Goal: Information Seeking & Learning: Learn about a topic

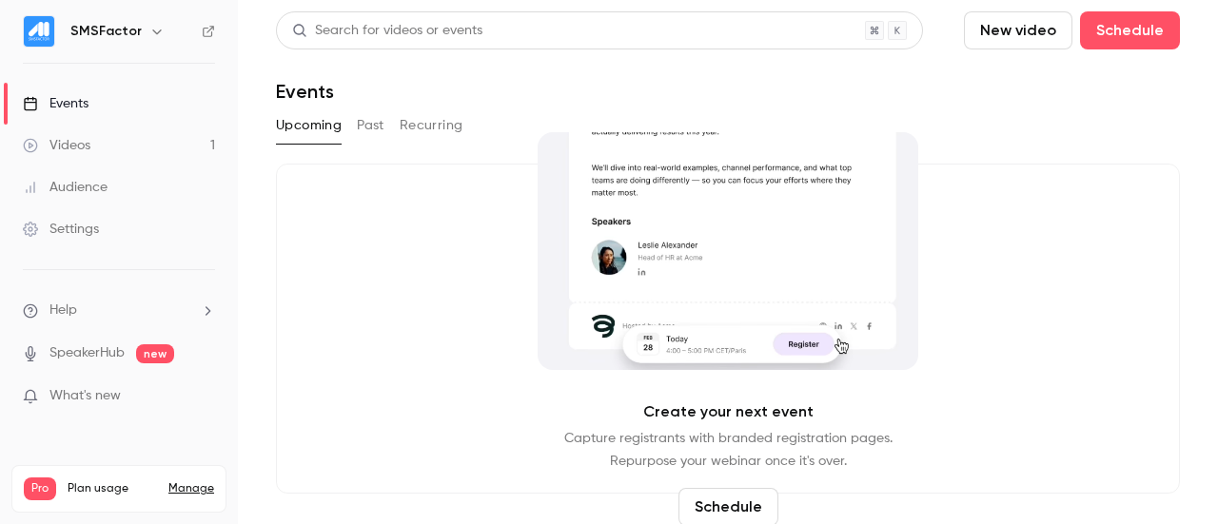
click at [94, 118] on link "Events" at bounding box center [119, 104] width 238 height 42
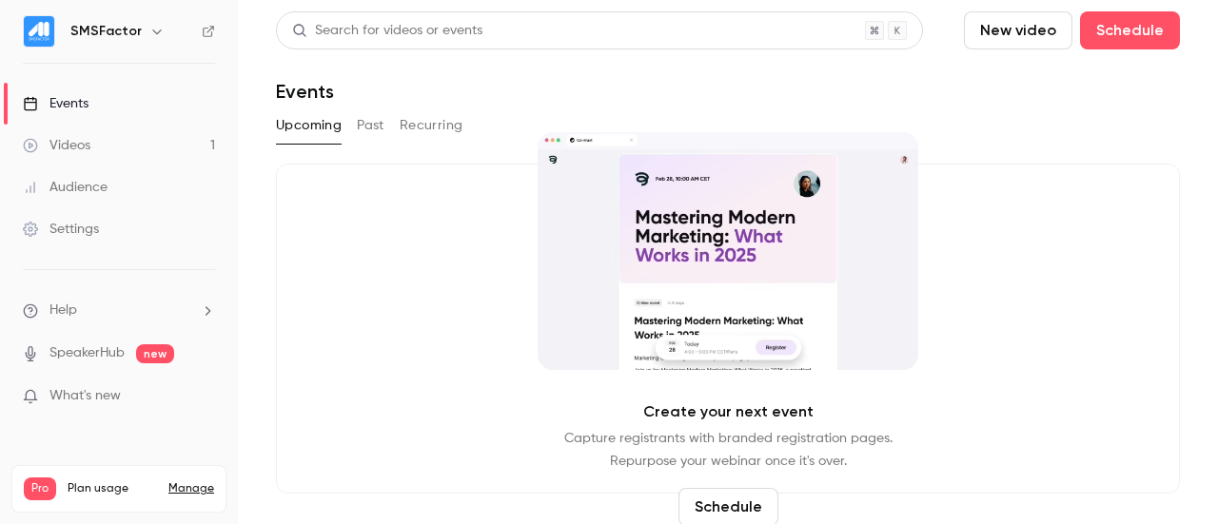
click at [375, 130] on button "Past" at bounding box center [371, 125] width 28 height 30
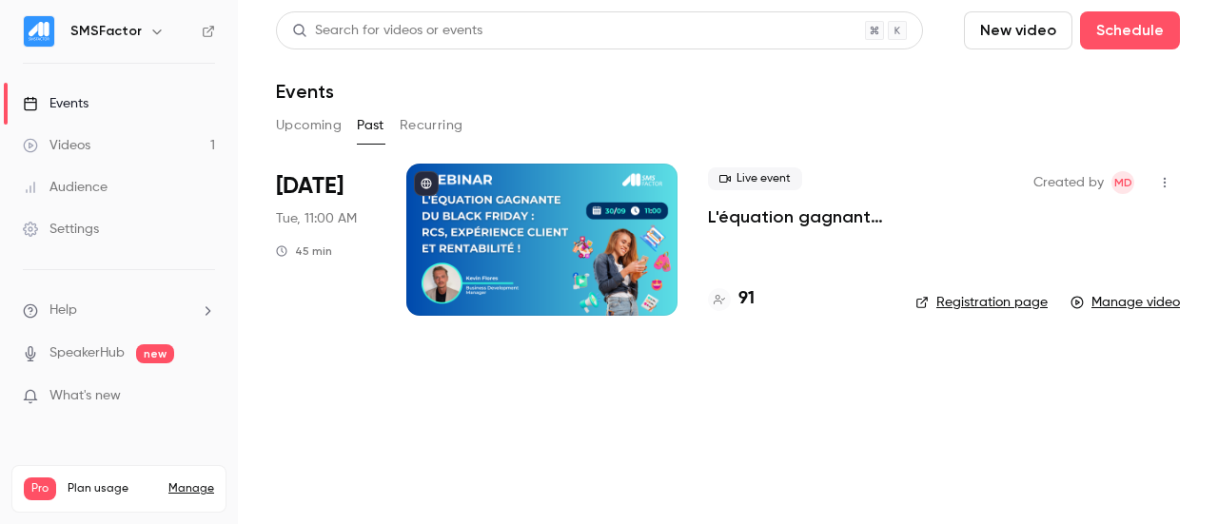
click at [767, 246] on div "Live event L'équation gagnante du [DATE][DATE] : RCS, expérience client et rent…" at bounding box center [796, 240] width 177 height 152
click at [740, 263] on div "Live event L'équation gagnante du [DATE][DATE] : RCS, expérience client et rent…" at bounding box center [796, 240] width 177 height 152
click at [731, 205] on div "Live event L'équation gagnante du [DATE][DATE] : RCS, expérience client et rent…" at bounding box center [796, 197] width 177 height 61
click at [729, 221] on p "L'équation gagnante du [DATE][DATE] : RCS, expérience client et rentabilité !" at bounding box center [796, 216] width 177 height 23
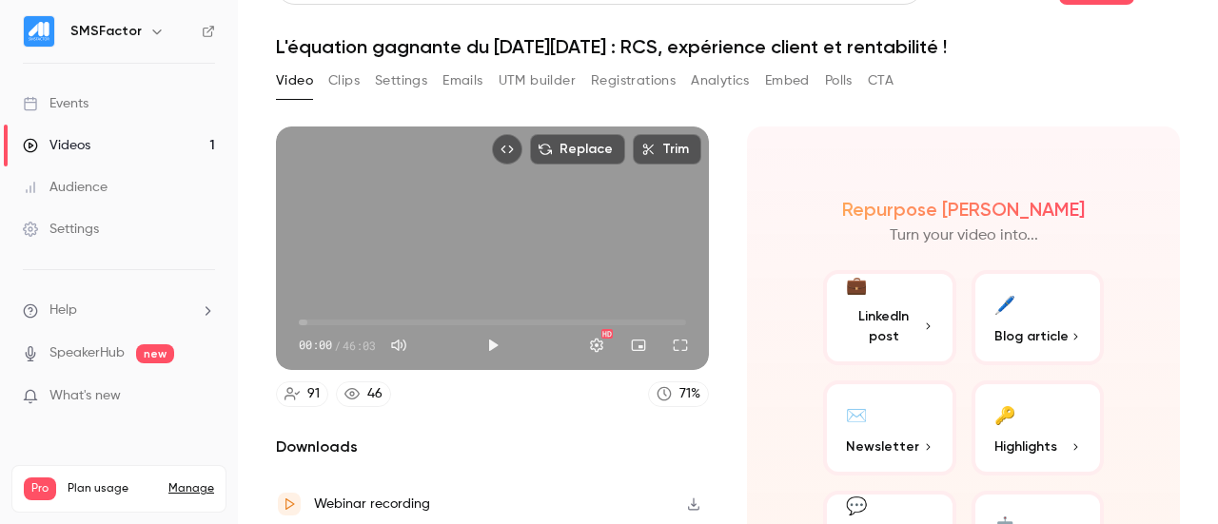
scroll to position [36, 0]
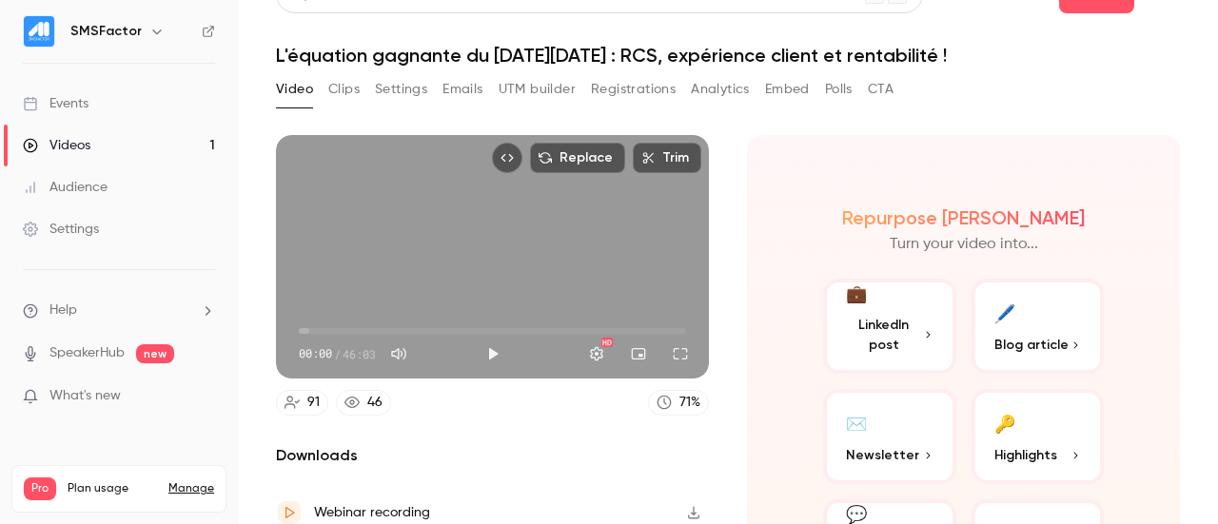
click at [604, 85] on button "Registrations" at bounding box center [633, 89] width 85 height 30
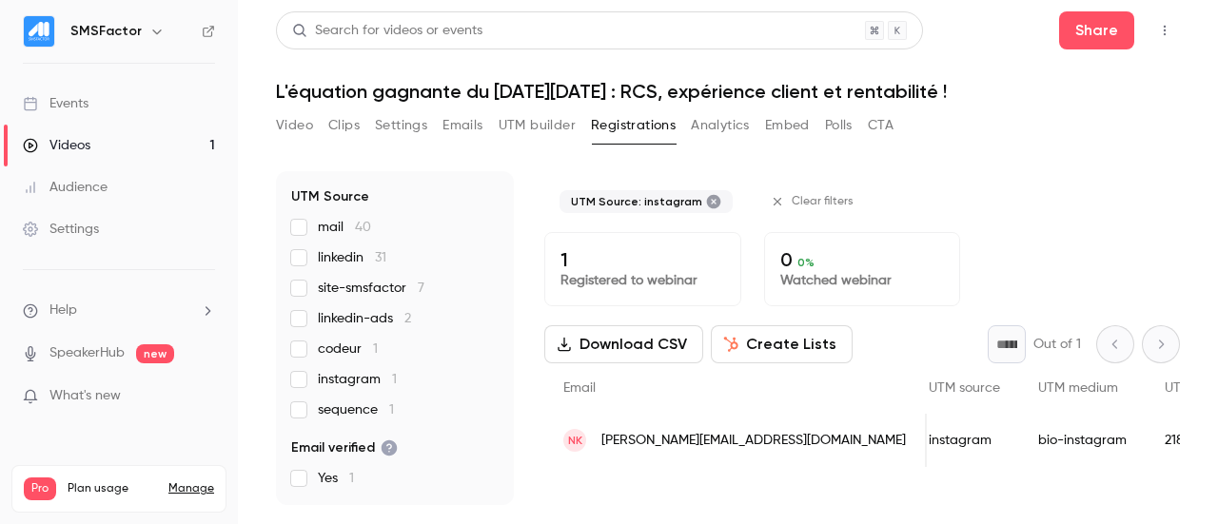
scroll to position [0, 887]
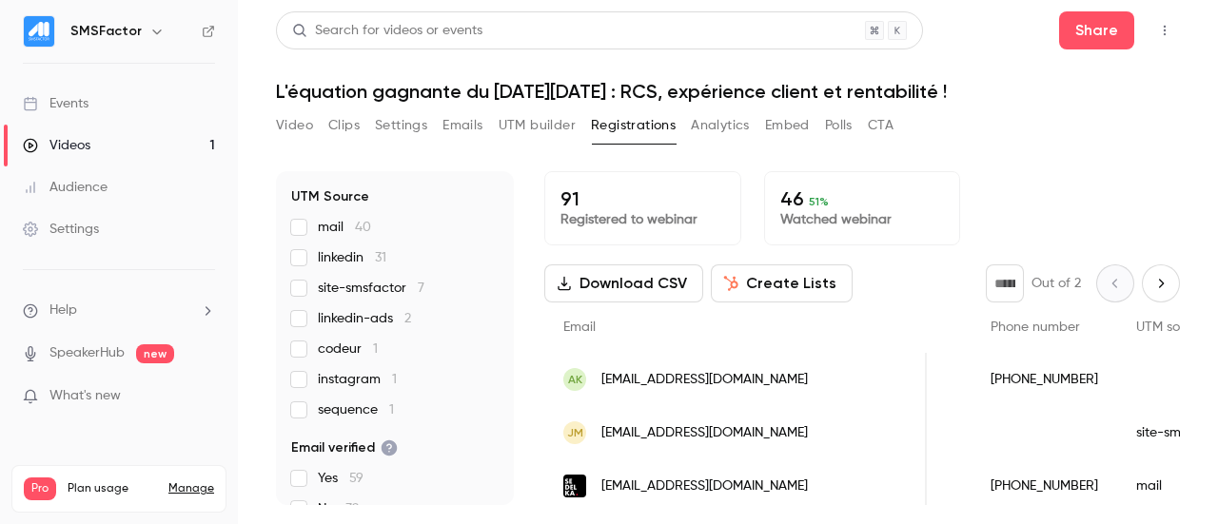
click at [308, 317] on label "linkedin-ads 2" at bounding box center [394, 318] width 207 height 19
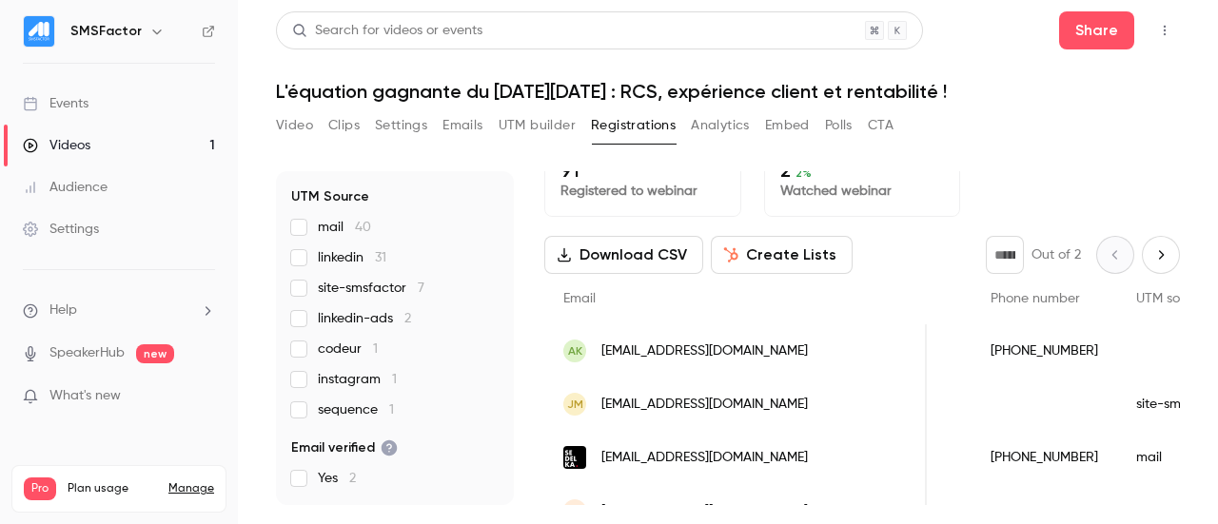
scroll to position [0, 0]
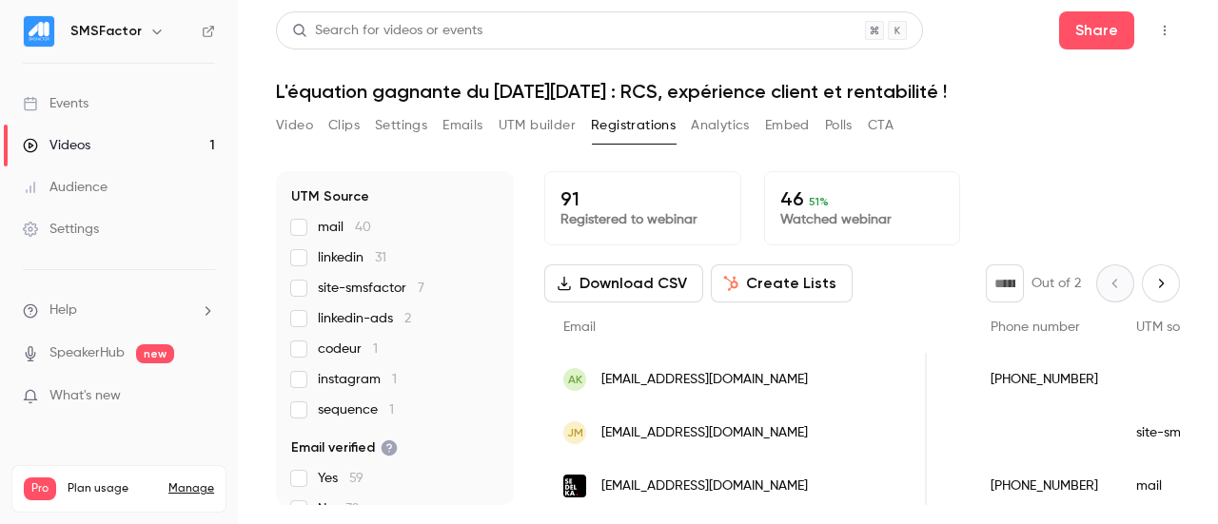
click at [305, 275] on div "mail 40 linkedin 31 site-smsfactor 7 linkedin-ads 2 codeur 1 instagram 1 sequen…" at bounding box center [394, 319] width 207 height 202
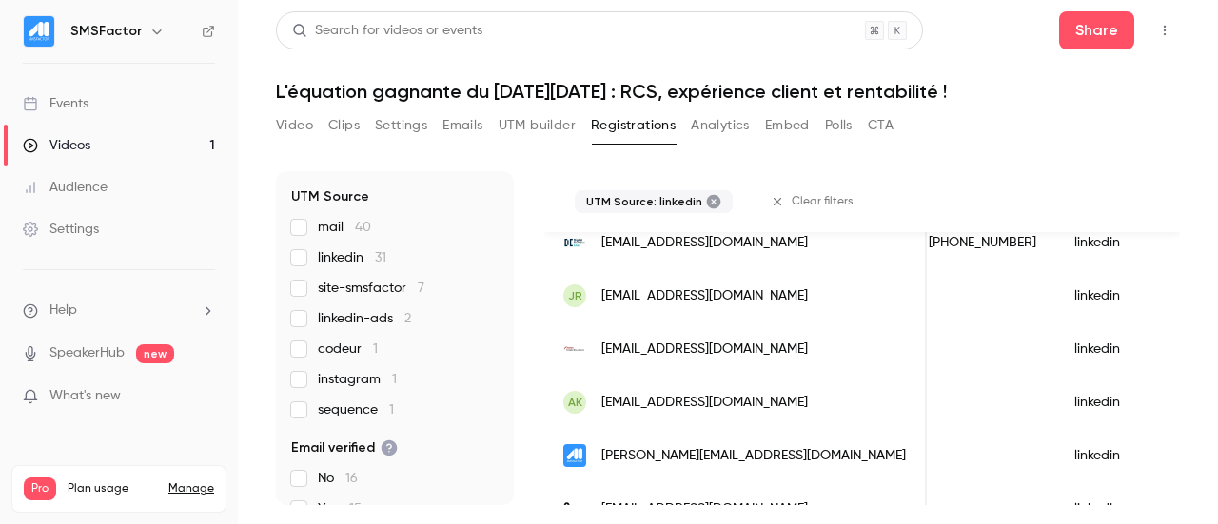
scroll to position [409, 0]
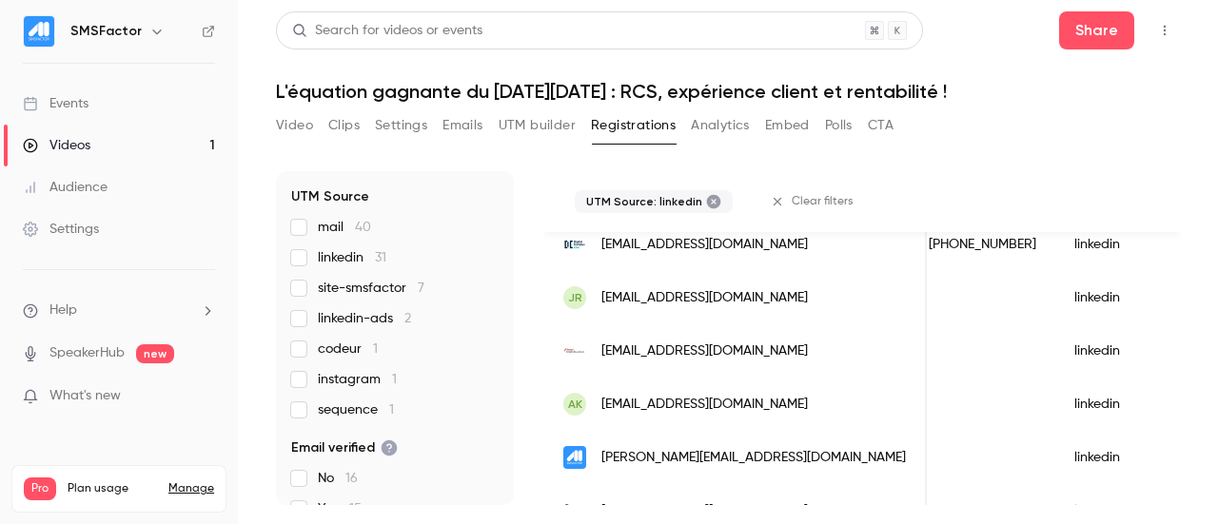
click at [658, 294] on span "[EMAIL_ADDRESS][DOMAIN_NAME]" at bounding box center [704, 298] width 206 height 20
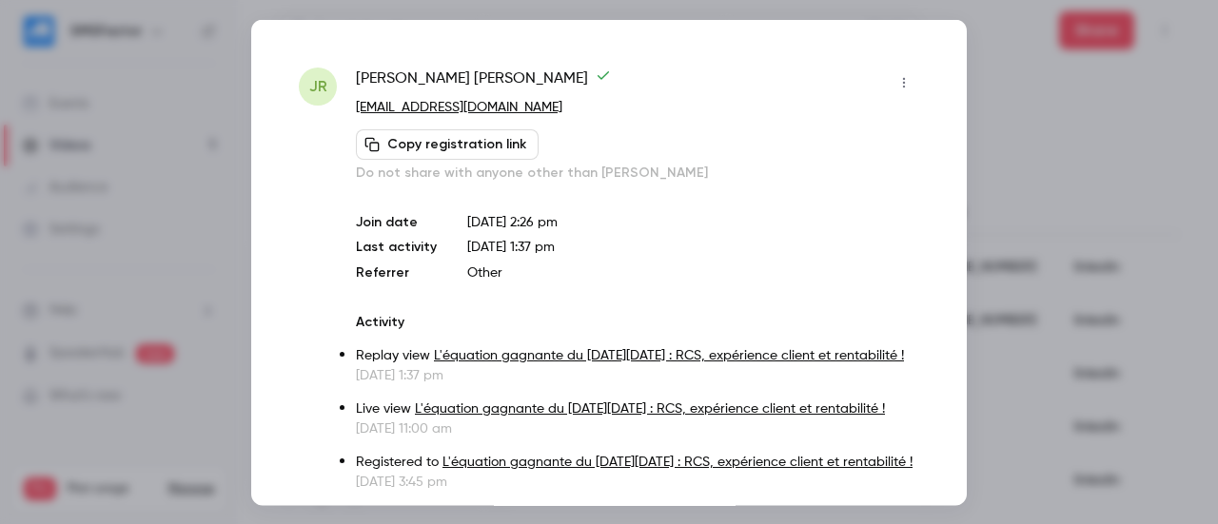
scroll to position [323, 0]
click at [1119, 286] on div at bounding box center [609, 262] width 1218 height 524
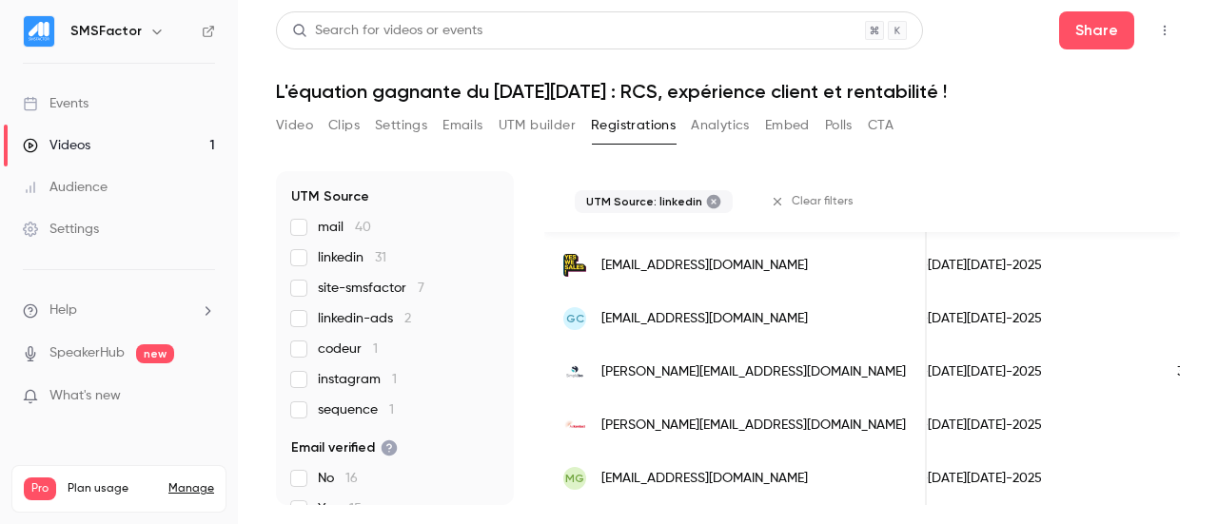
scroll to position [0, 1607]
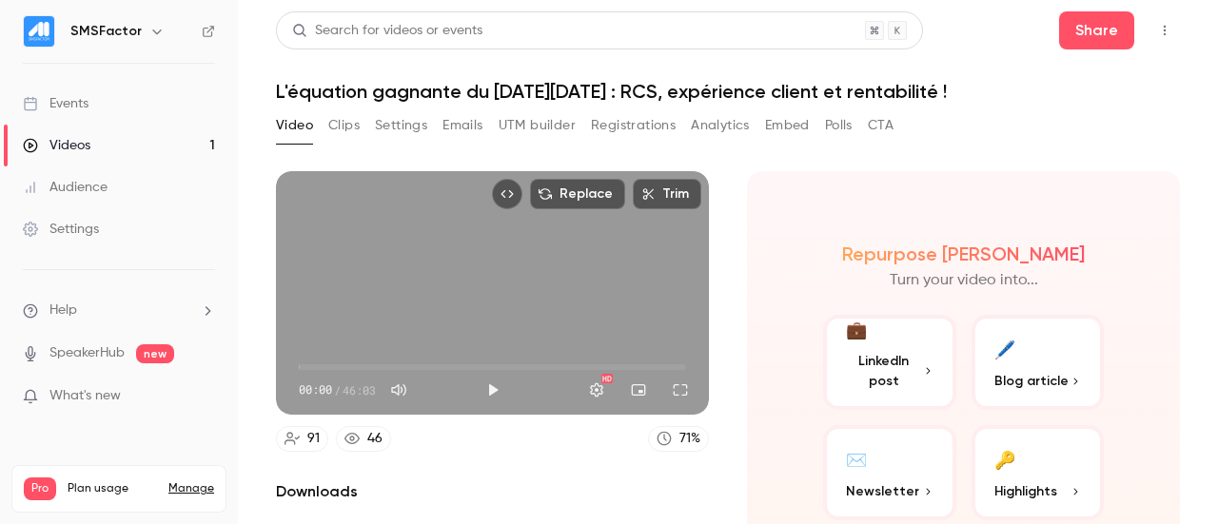
click at [639, 136] on button "Registrations" at bounding box center [633, 125] width 85 height 30
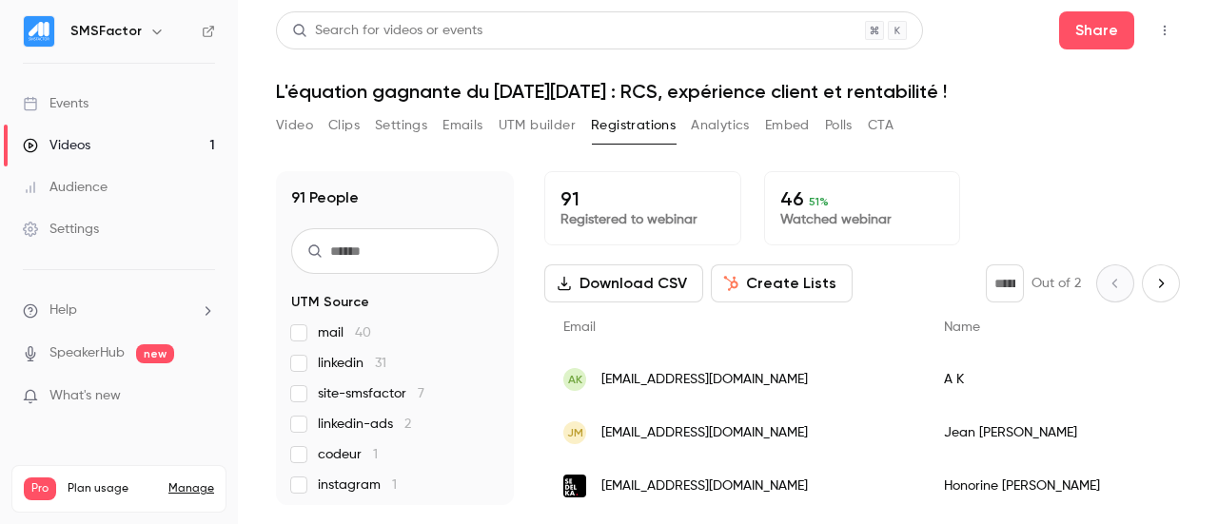
click at [335, 360] on span "linkedin 31" at bounding box center [352, 363] width 68 height 19
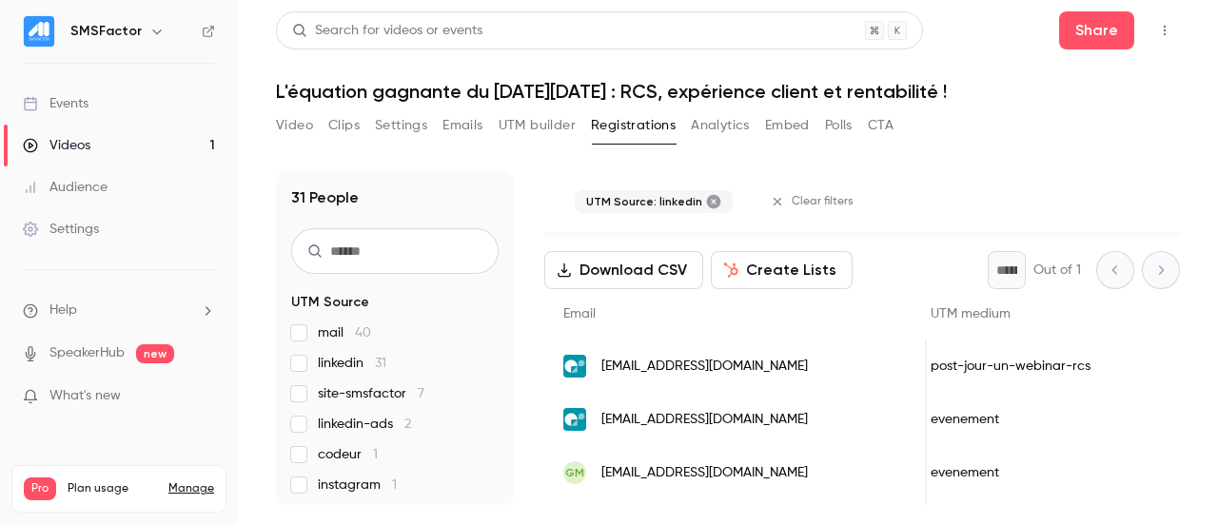
scroll to position [0, 1146]
click at [324, 355] on span "linkedin 31" at bounding box center [352, 363] width 68 height 19
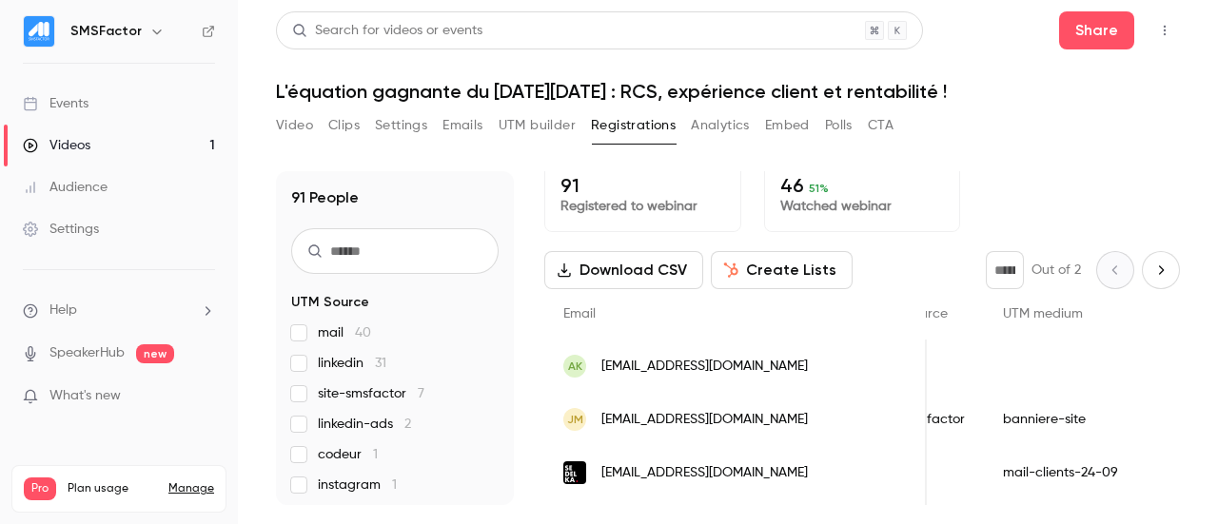
click at [319, 339] on span "mail 40" at bounding box center [344, 332] width 53 height 19
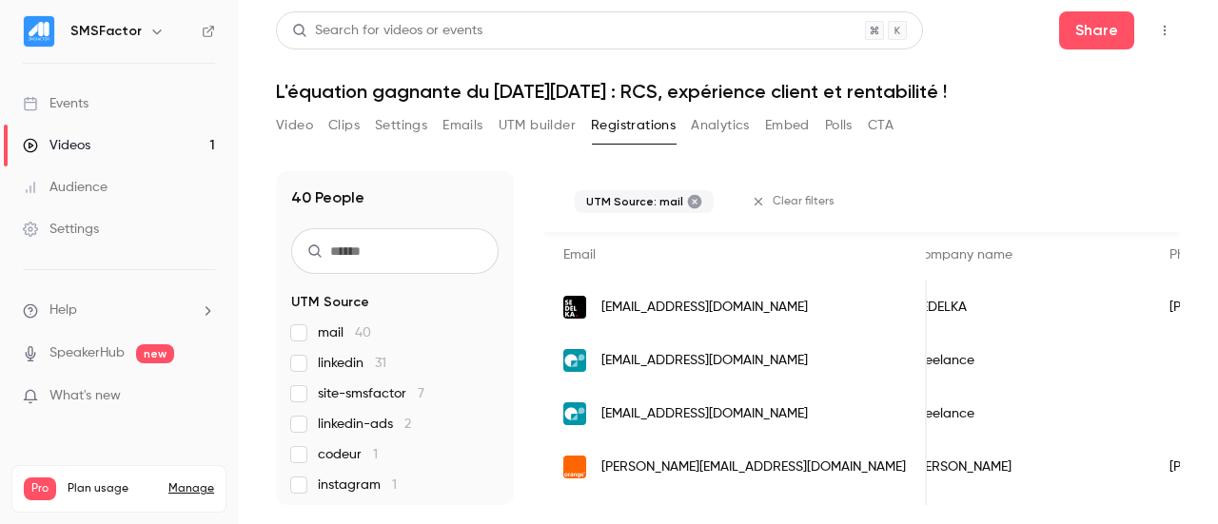
scroll to position [0, 0]
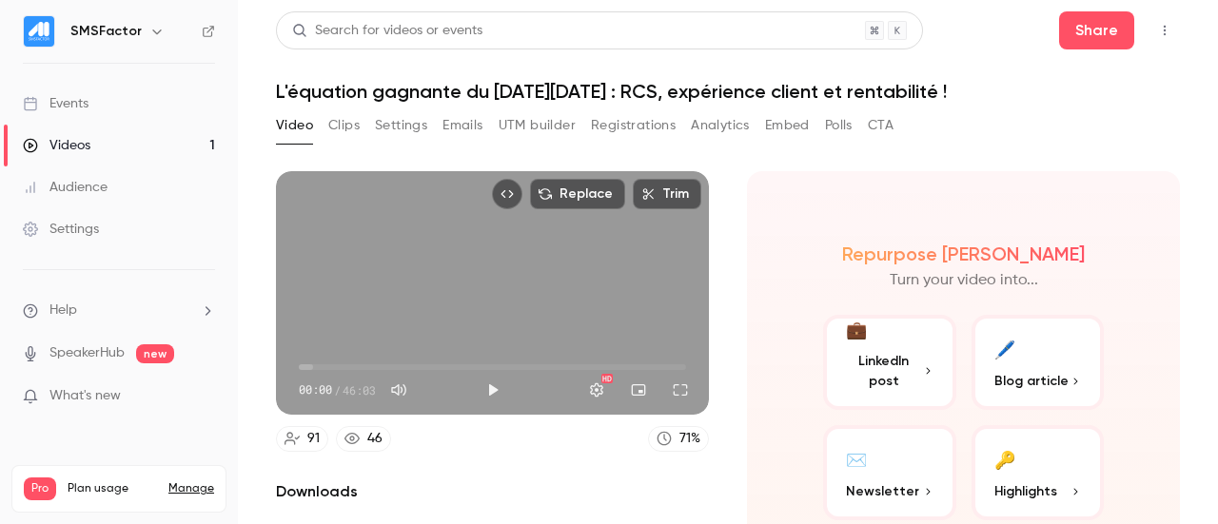
click at [641, 134] on button "Registrations" at bounding box center [633, 125] width 85 height 30
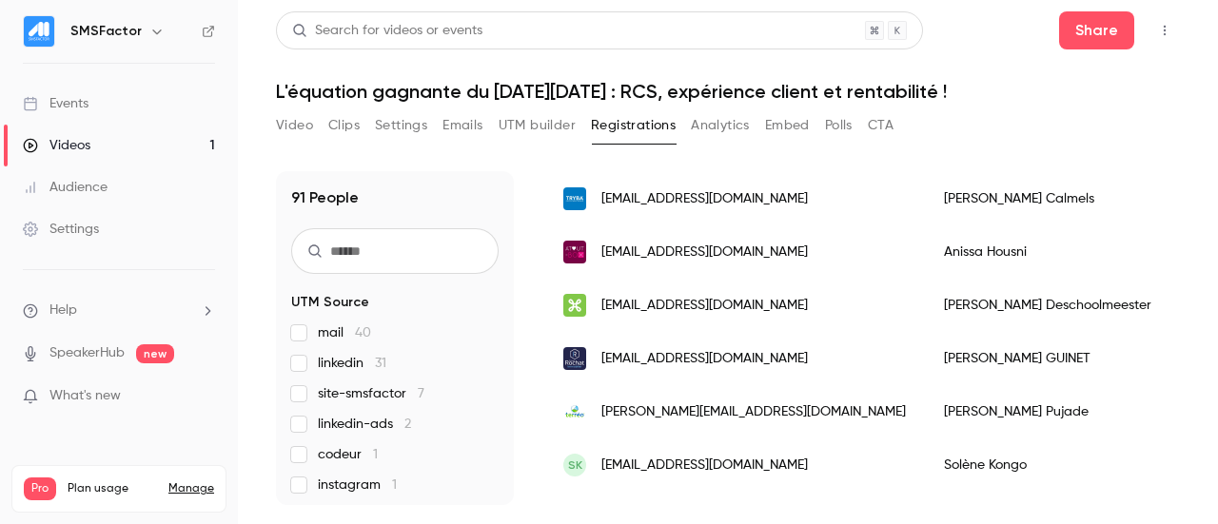
click at [337, 336] on span "mail 40" at bounding box center [344, 332] width 53 height 19
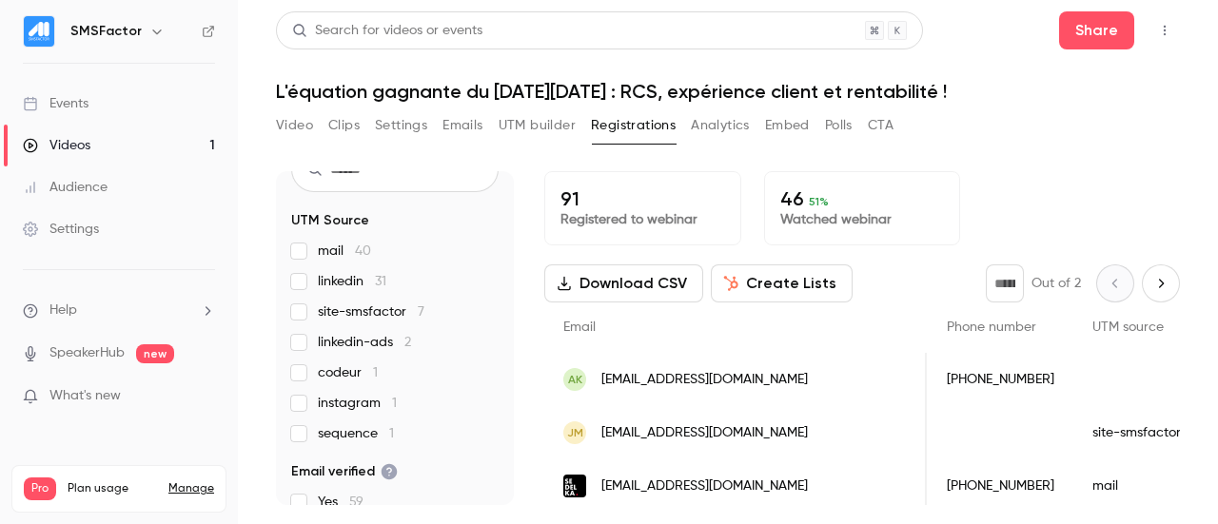
click at [1150, 283] on icon "Next page" at bounding box center [1160, 283] width 21 height 15
type input "*"
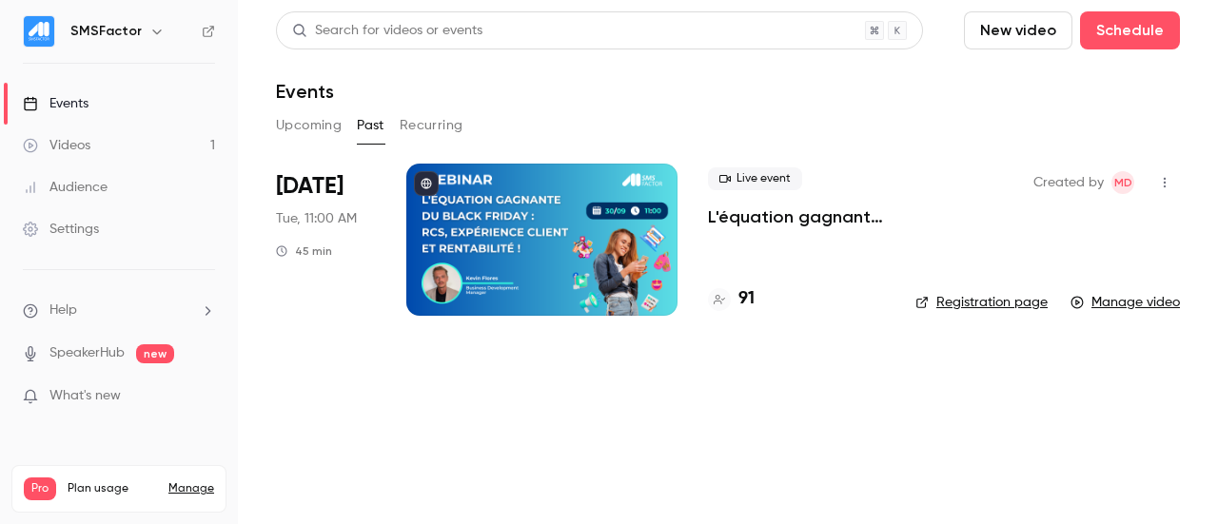
click at [751, 300] on h4 "91" at bounding box center [746, 299] width 16 height 26
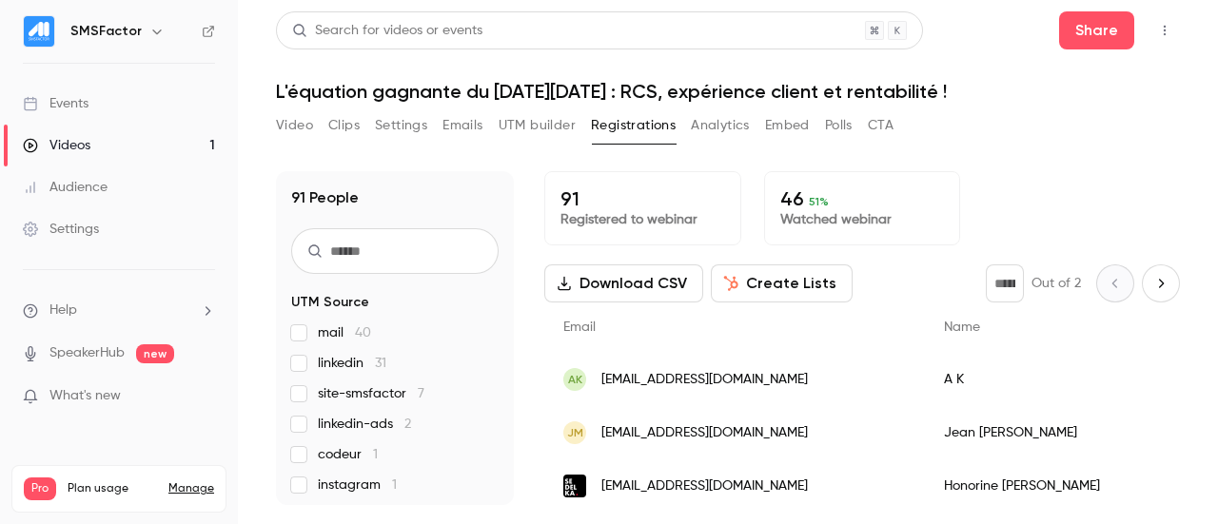
scroll to position [4, 0]
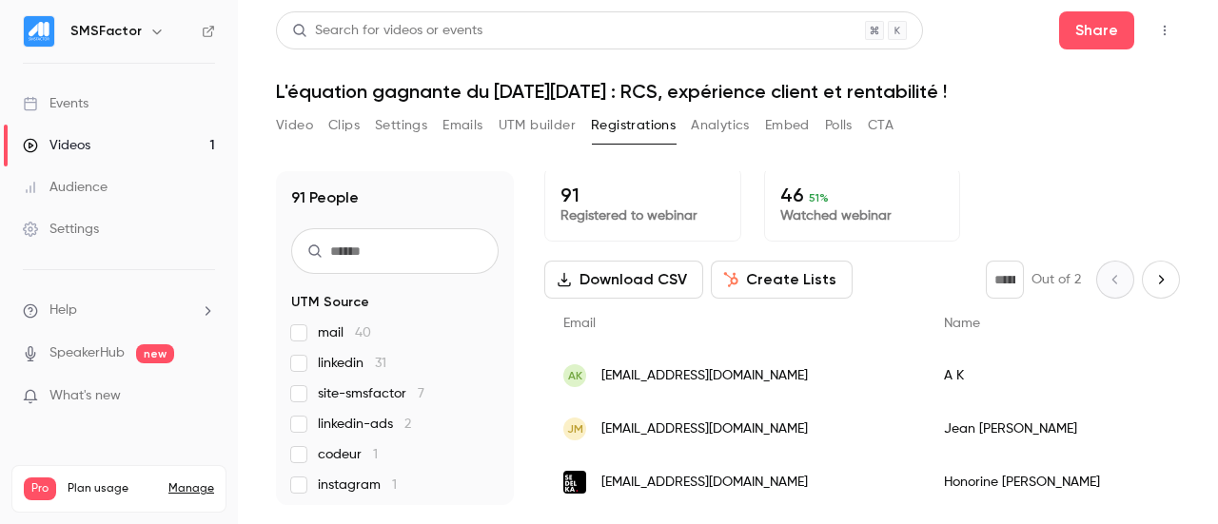
click at [1155, 269] on button "Next page" at bounding box center [1160, 280] width 38 height 38
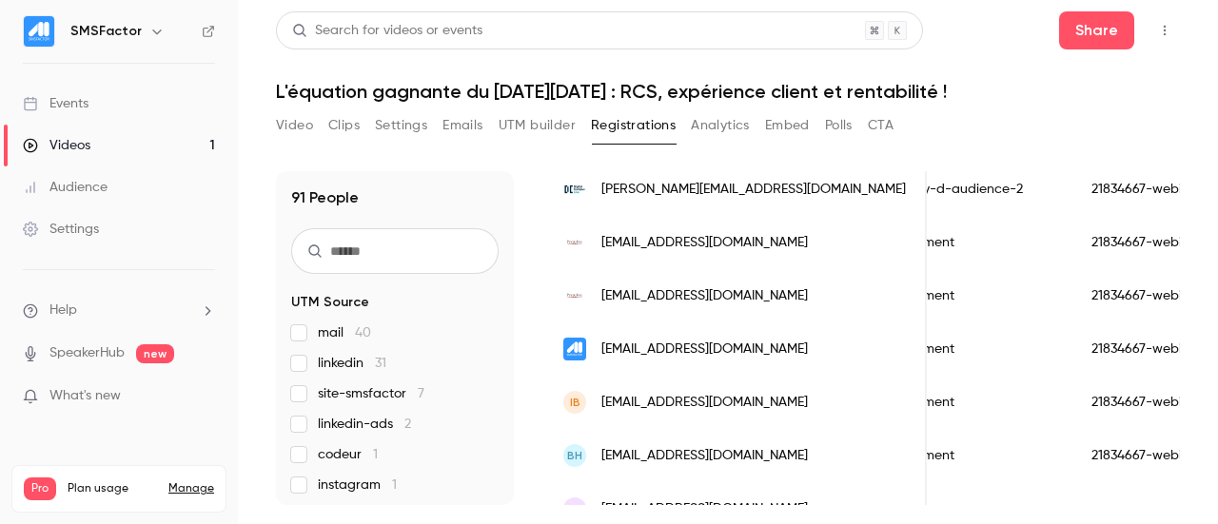
scroll to position [0, 0]
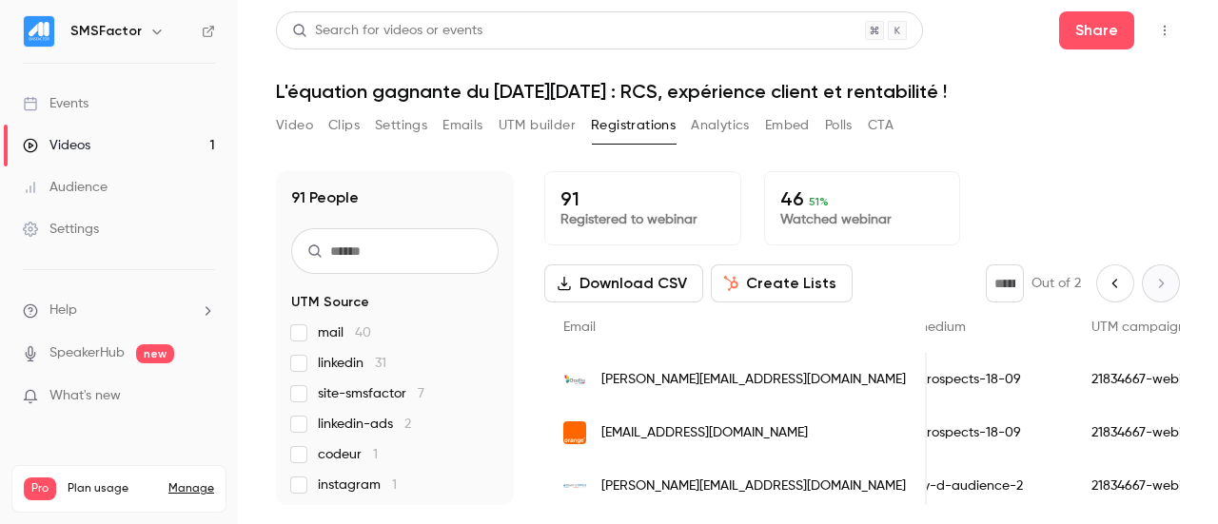
click at [1106, 281] on icon "Previous page" at bounding box center [1114, 283] width 21 height 15
type input "*"
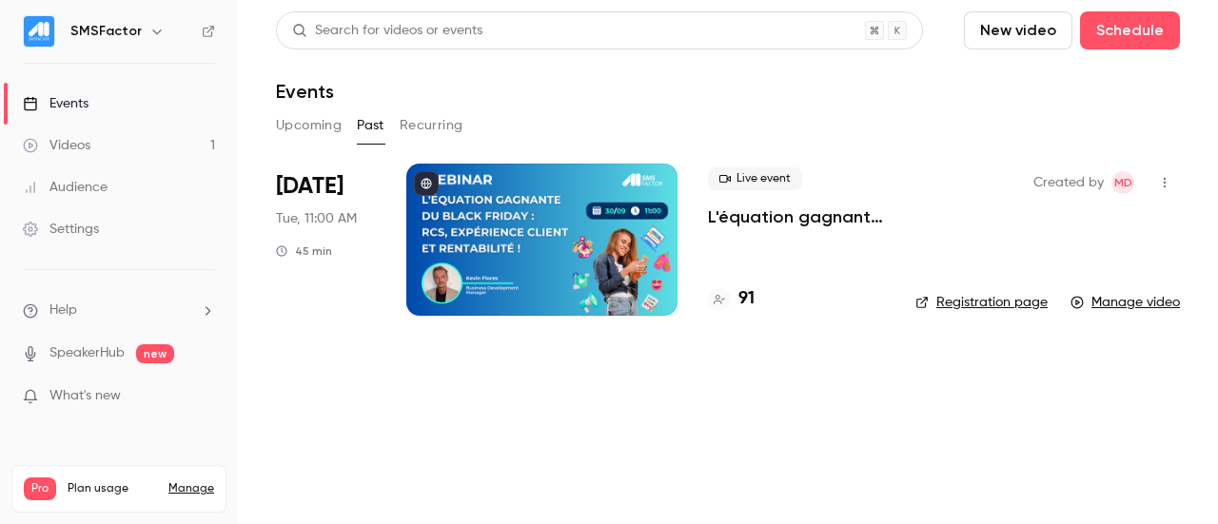
click at [755, 298] on div "91" at bounding box center [796, 299] width 177 height 26
click at [737, 298] on div "91" at bounding box center [731, 299] width 47 height 26
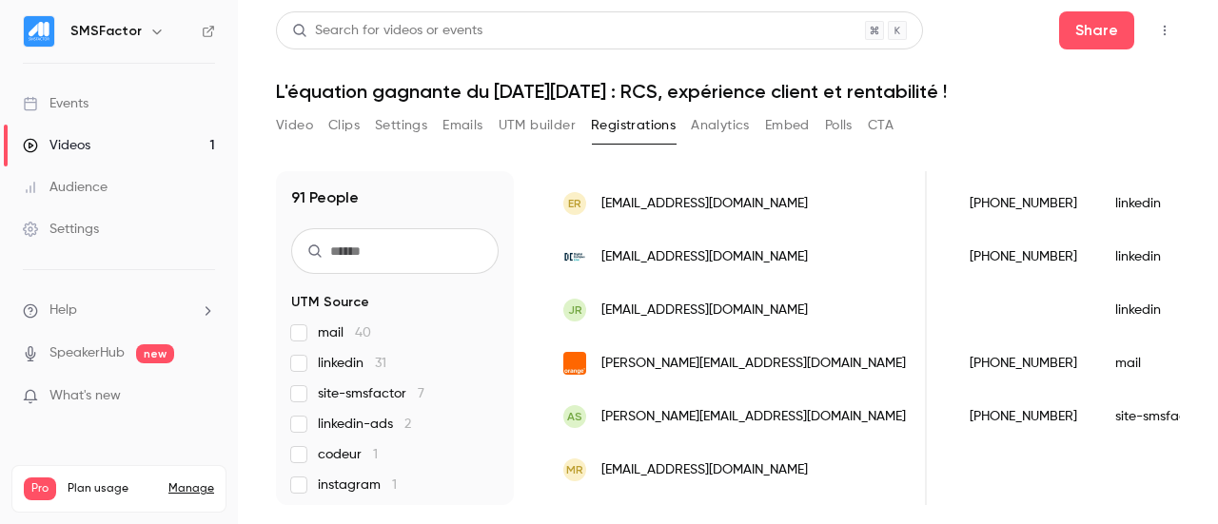
scroll to position [0, 908]
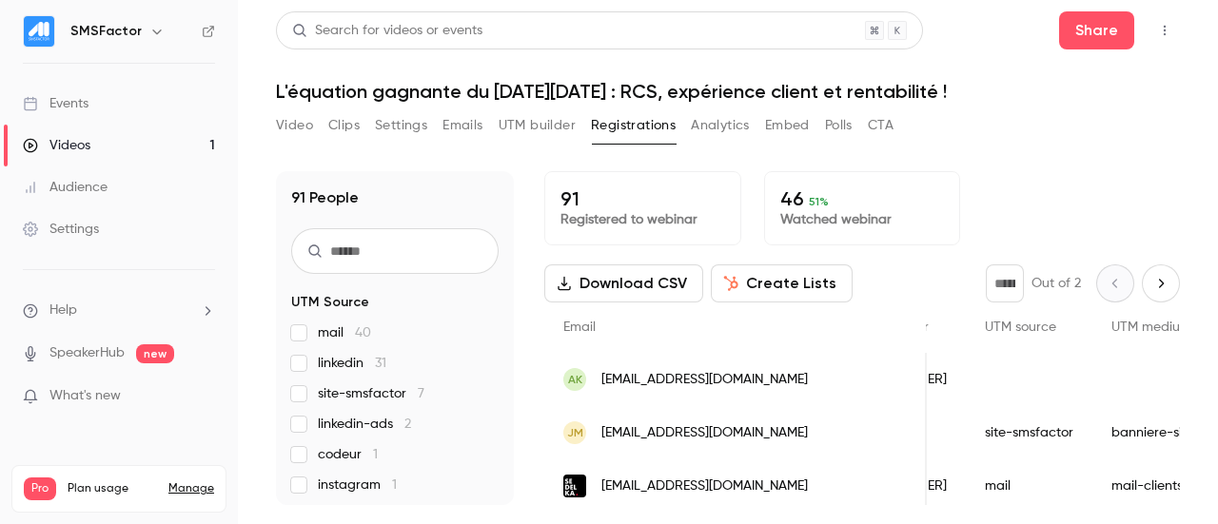
click at [1152, 276] on icon "Next page" at bounding box center [1160, 283] width 21 height 15
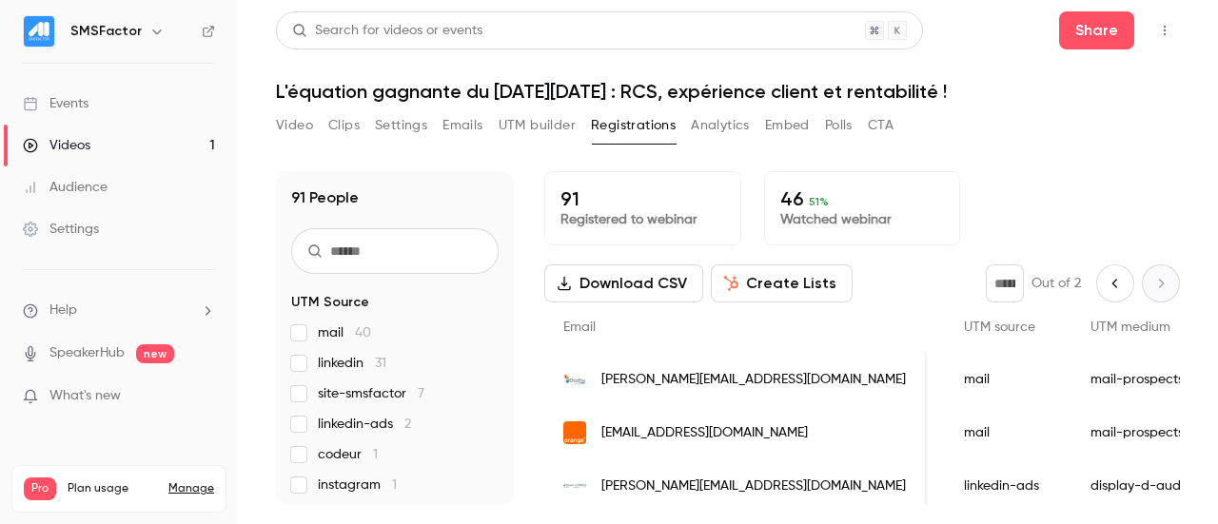
type input "*"
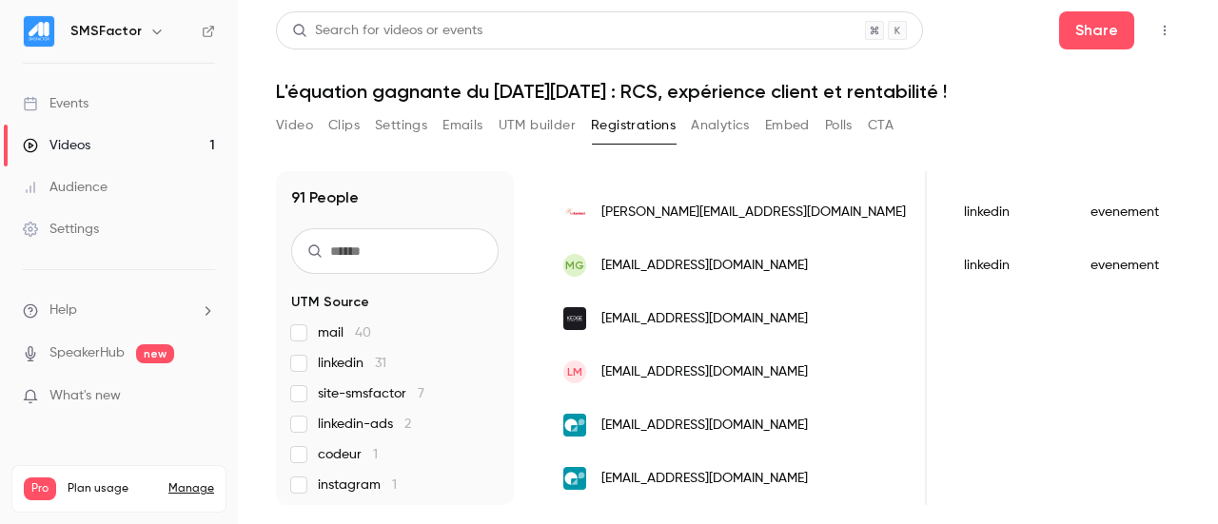
click at [713, 134] on button "Analytics" at bounding box center [720, 125] width 59 height 30
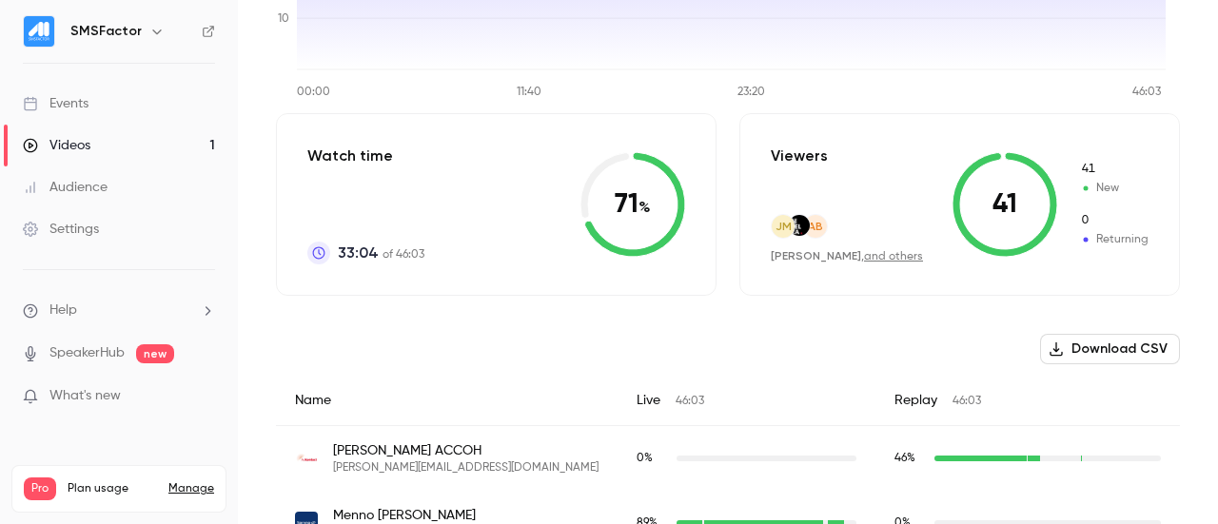
scroll to position [360, 0]
click at [991, 218] on icon at bounding box center [1004, 203] width 105 height 105
click at [993, 201] on icon at bounding box center [1004, 203] width 105 height 105
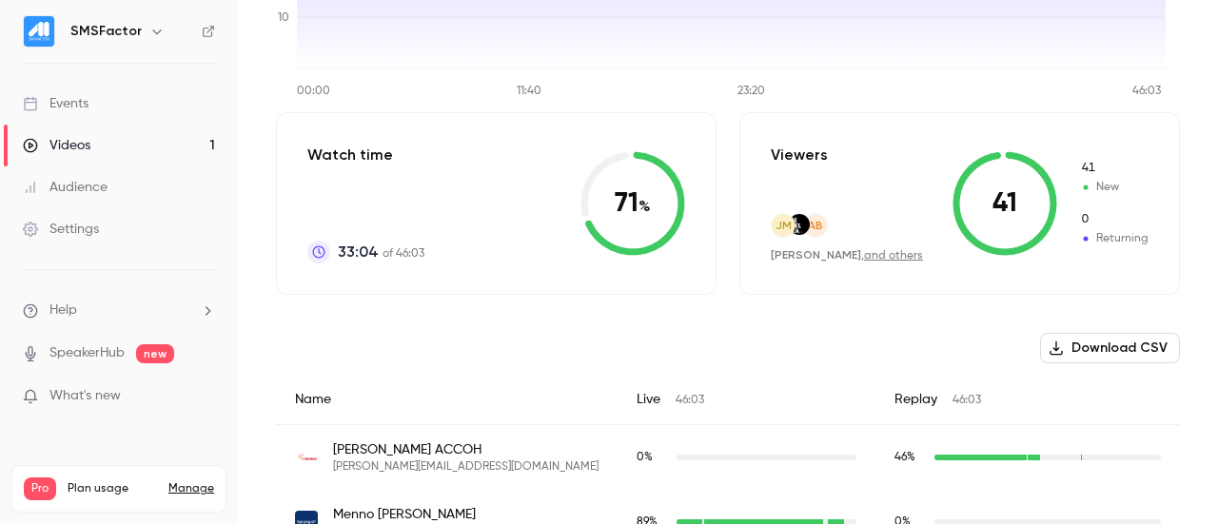
click at [60, 182] on div "Audience" at bounding box center [65, 187] width 85 height 19
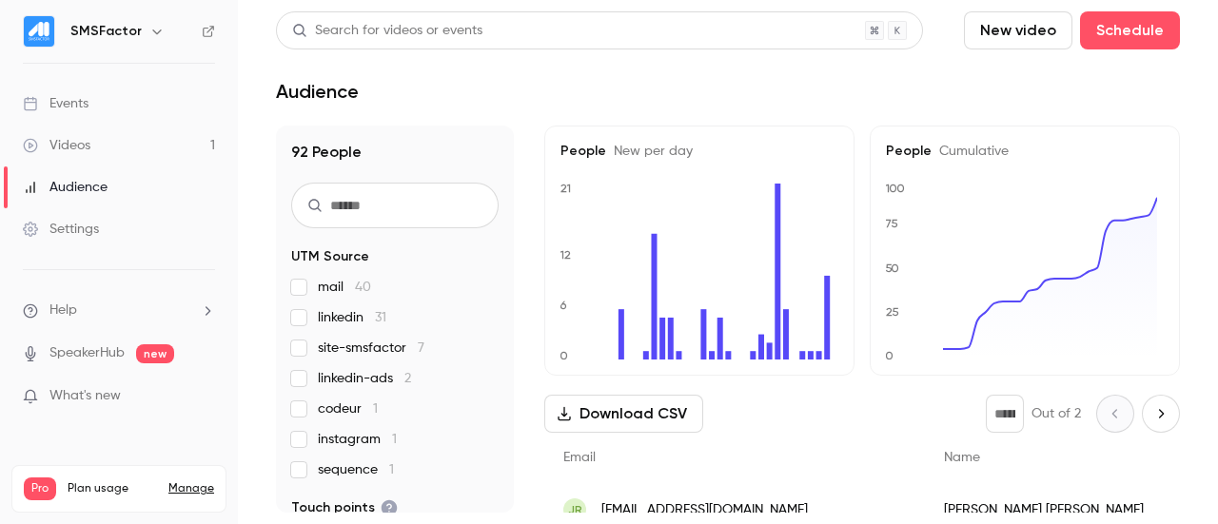
click at [103, 102] on link "Events" at bounding box center [119, 104] width 238 height 42
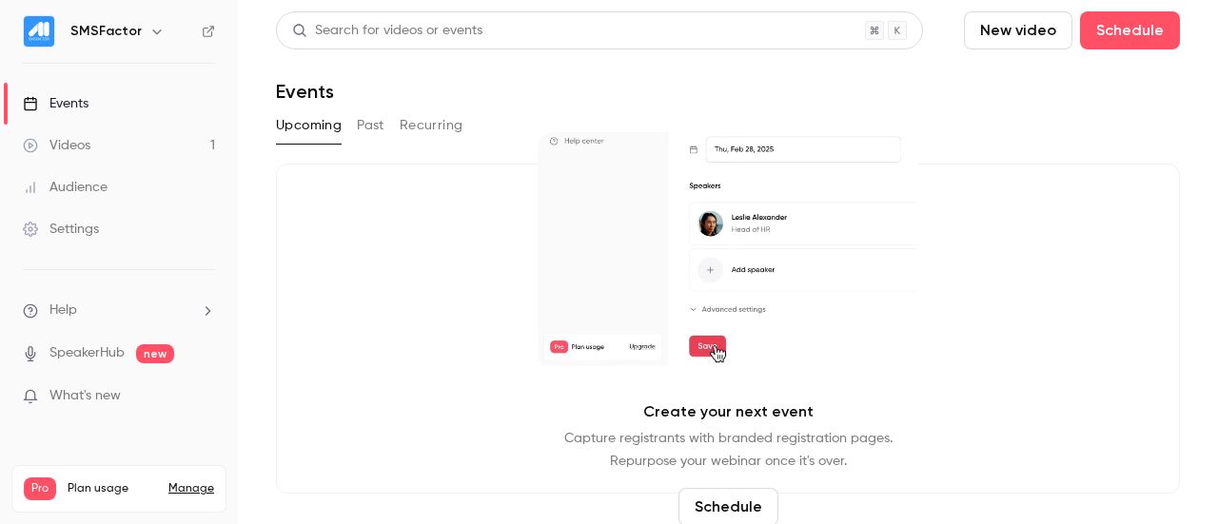
click at [368, 107] on div "Search for videos or events New video Schedule Events Upcoming Past Recurring C…" at bounding box center [728, 252] width 904 height 482
click at [370, 125] on button "Past" at bounding box center [371, 125] width 28 height 30
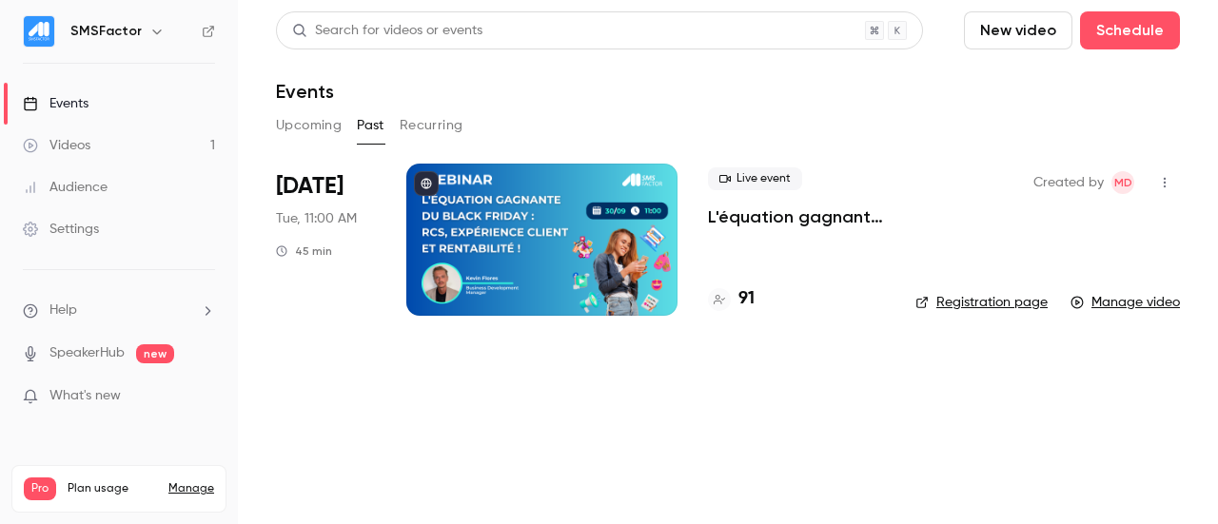
click at [778, 235] on div "Live event L'équation gagnante du [DATE][DATE] : RCS, expérience client et rent…" at bounding box center [796, 240] width 177 height 152
click at [759, 219] on p "L'équation gagnante du [DATE][DATE] : RCS, expérience client et rentabilité !" at bounding box center [796, 216] width 177 height 23
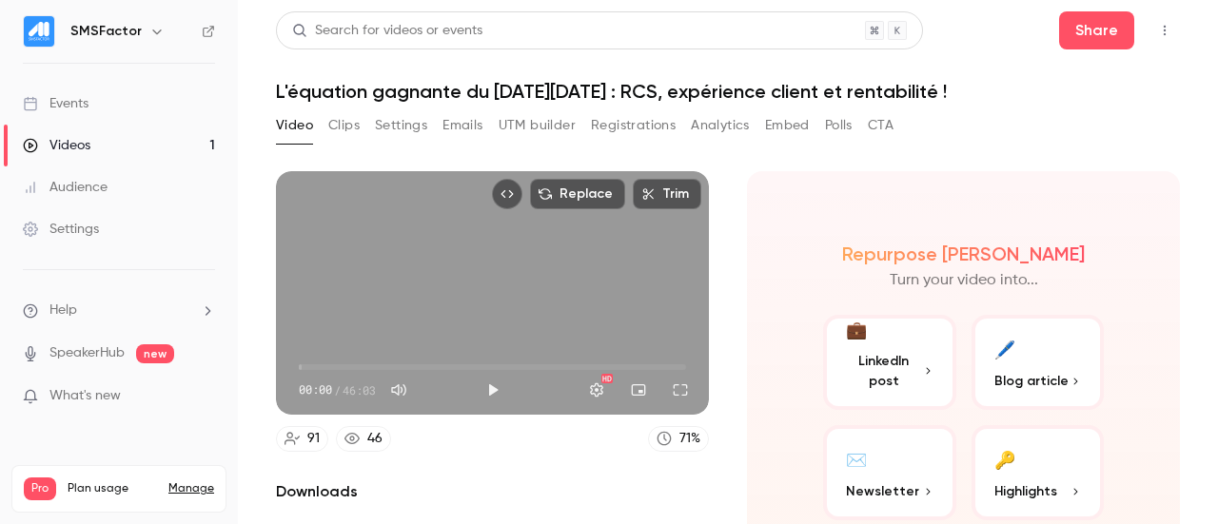
click at [350, 119] on button "Clips" at bounding box center [343, 125] width 31 height 30
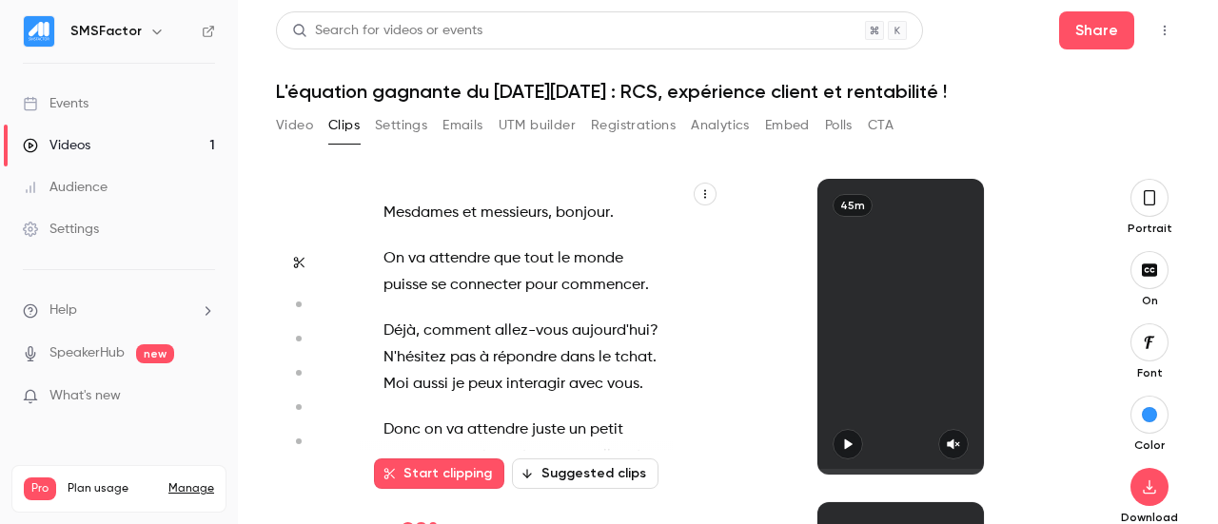
click at [385, 123] on button "Settings" at bounding box center [401, 125] width 52 height 30
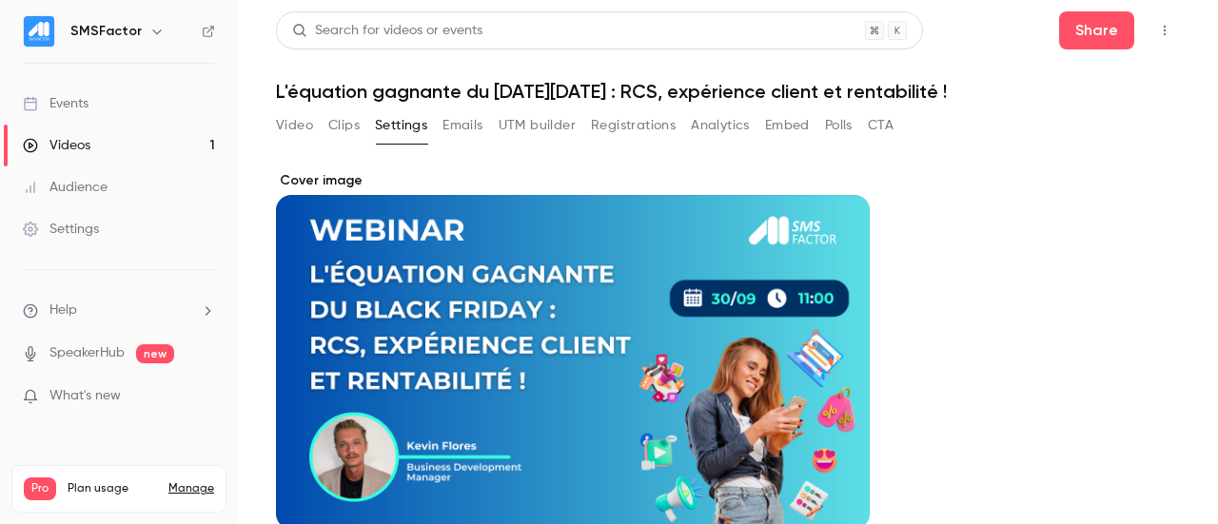
click at [455, 121] on button "Emails" at bounding box center [462, 125] width 40 height 30
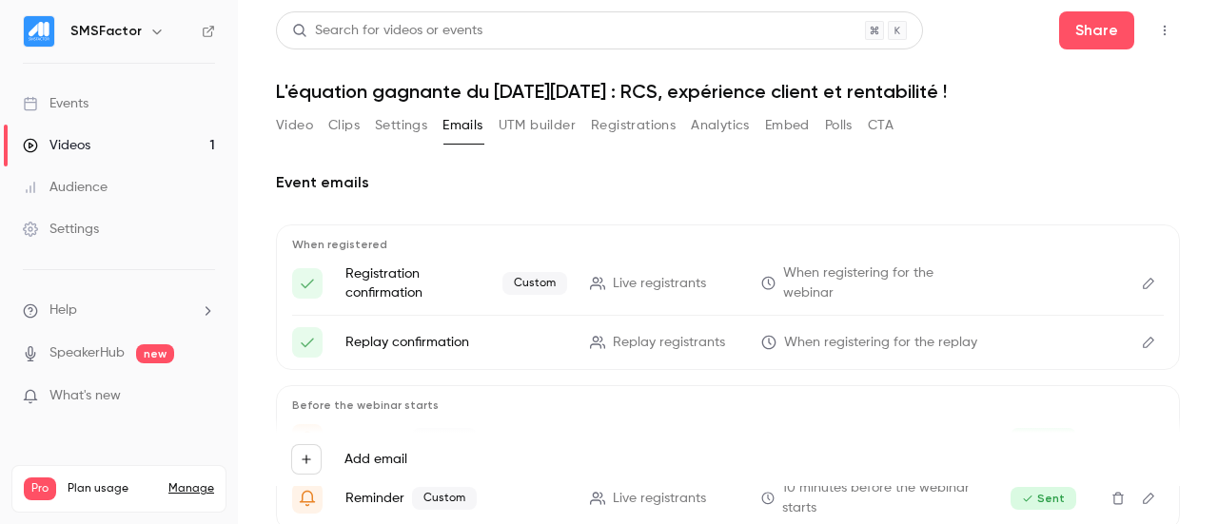
click at [559, 116] on button "UTM builder" at bounding box center [536, 125] width 77 height 30
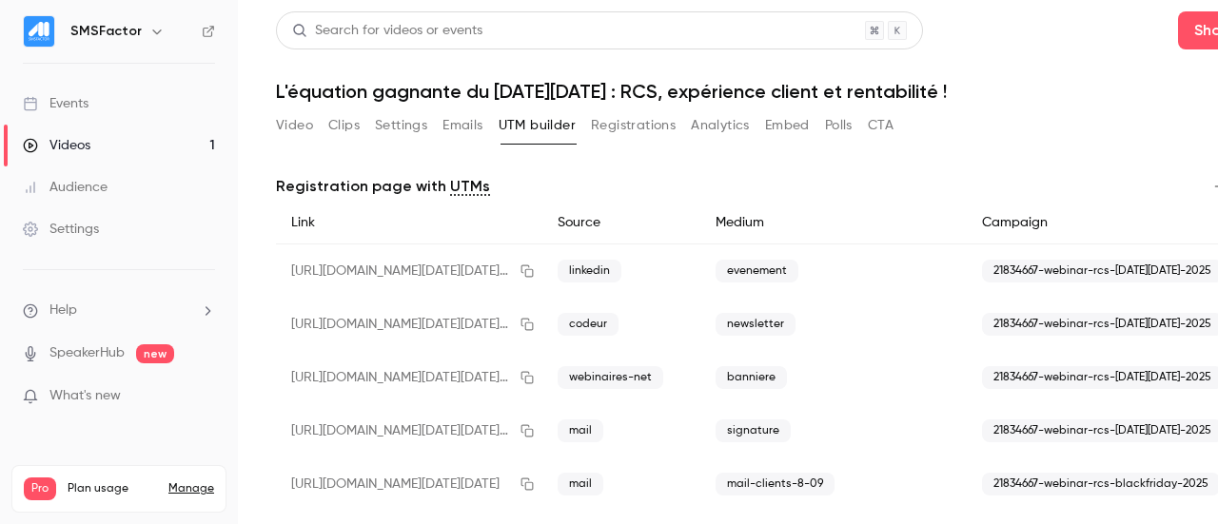
click at [620, 117] on button "Registrations" at bounding box center [633, 125] width 85 height 30
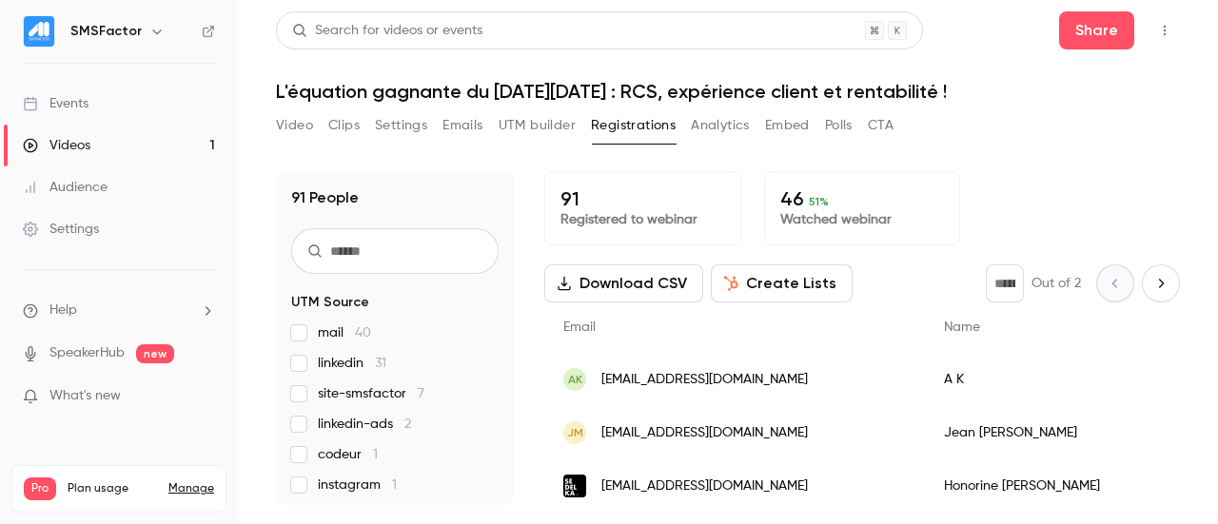
click at [792, 202] on p "46 51 %" at bounding box center [862, 198] width 165 height 23
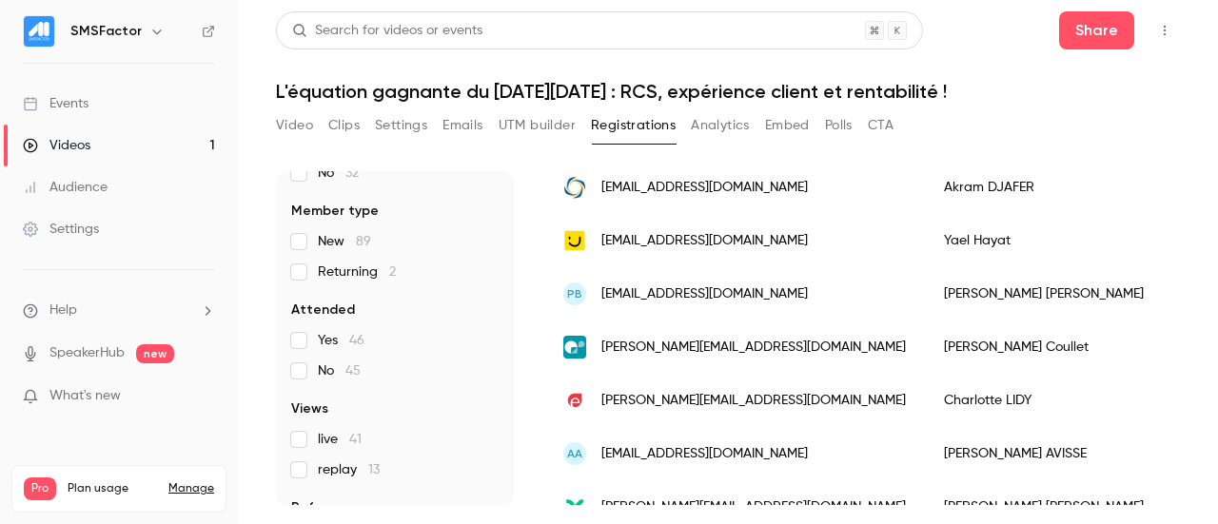
scroll to position [498, 0]
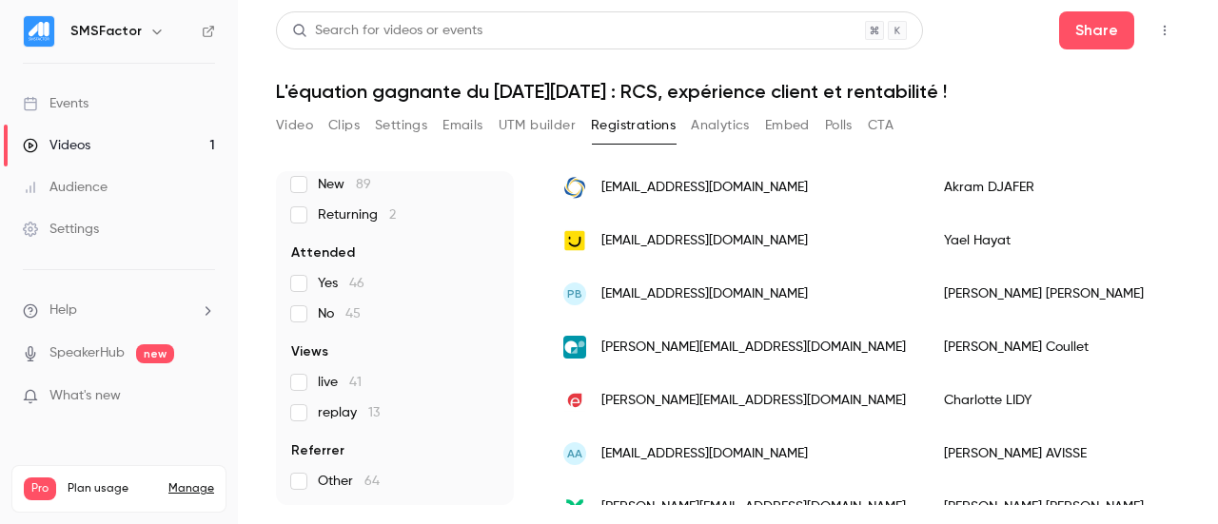
click at [333, 287] on span "Yes 46" at bounding box center [341, 283] width 47 height 19
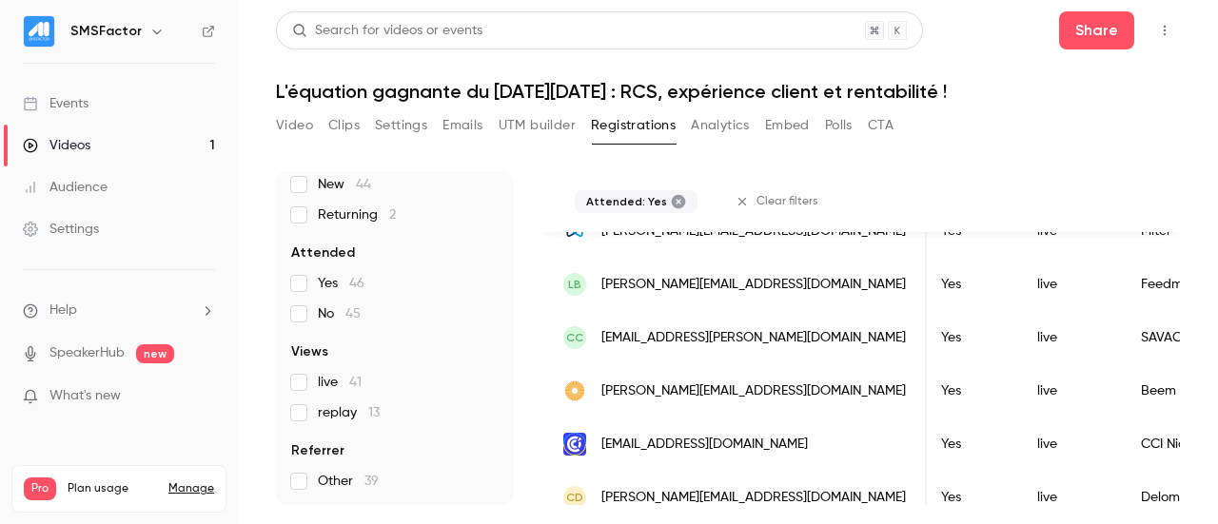
scroll to position [2372, 0]
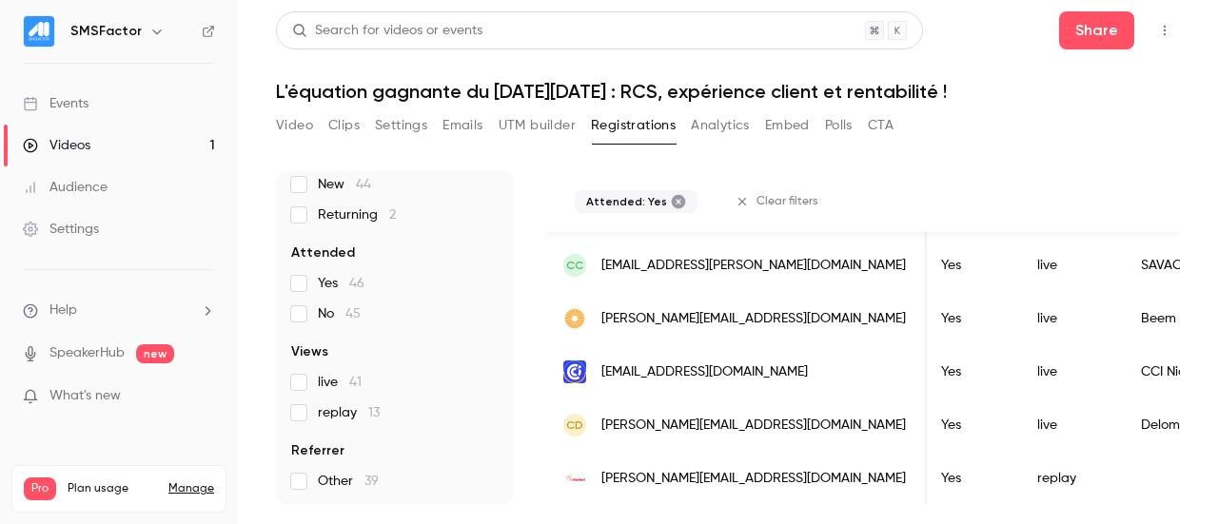
click at [333, 383] on span "live 41" at bounding box center [340, 382] width 44 height 19
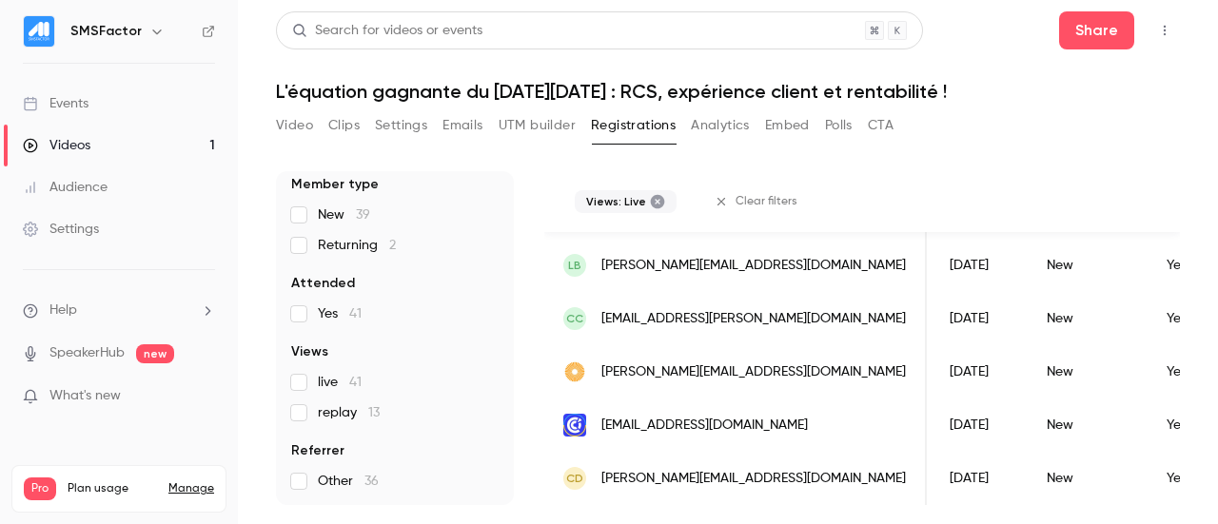
scroll to position [0, 233]
click at [321, 418] on span "replay 13" at bounding box center [349, 412] width 62 height 19
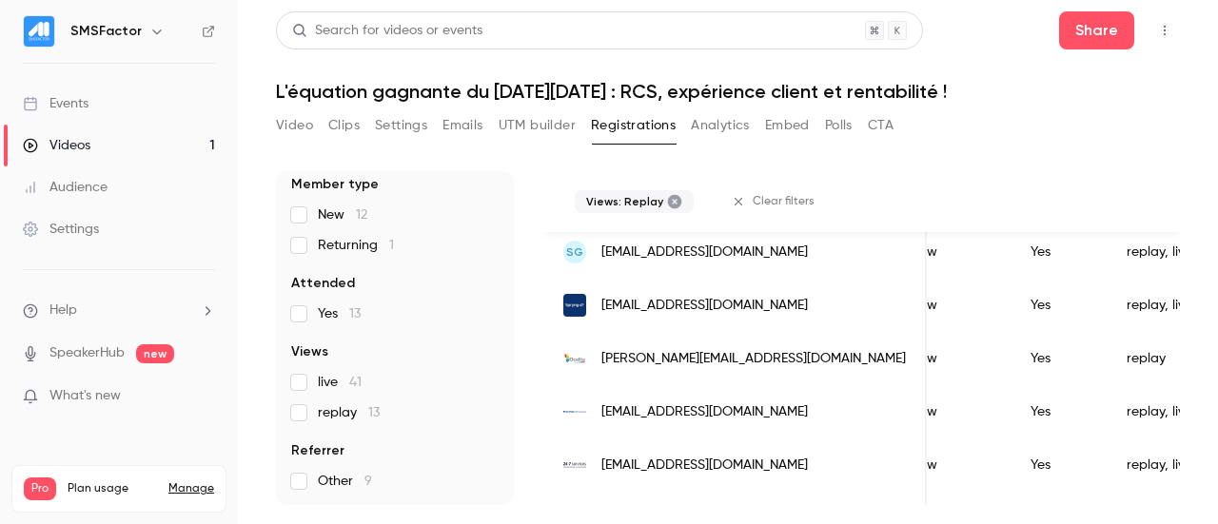
scroll to position [0, 376]
click at [348, 486] on span "Other 9" at bounding box center [345, 481] width 54 height 19
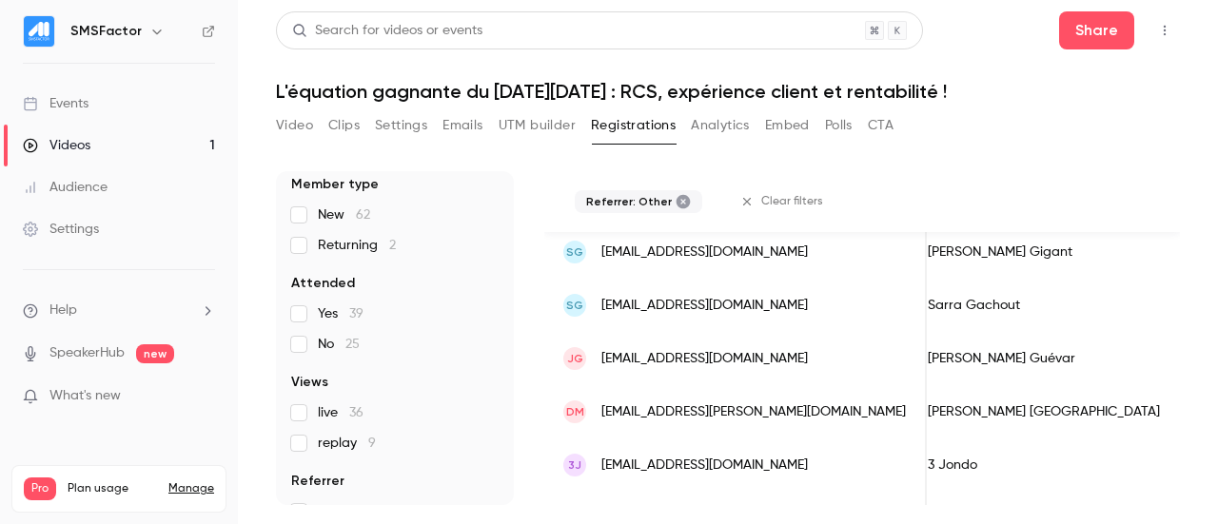
scroll to position [0, 0]
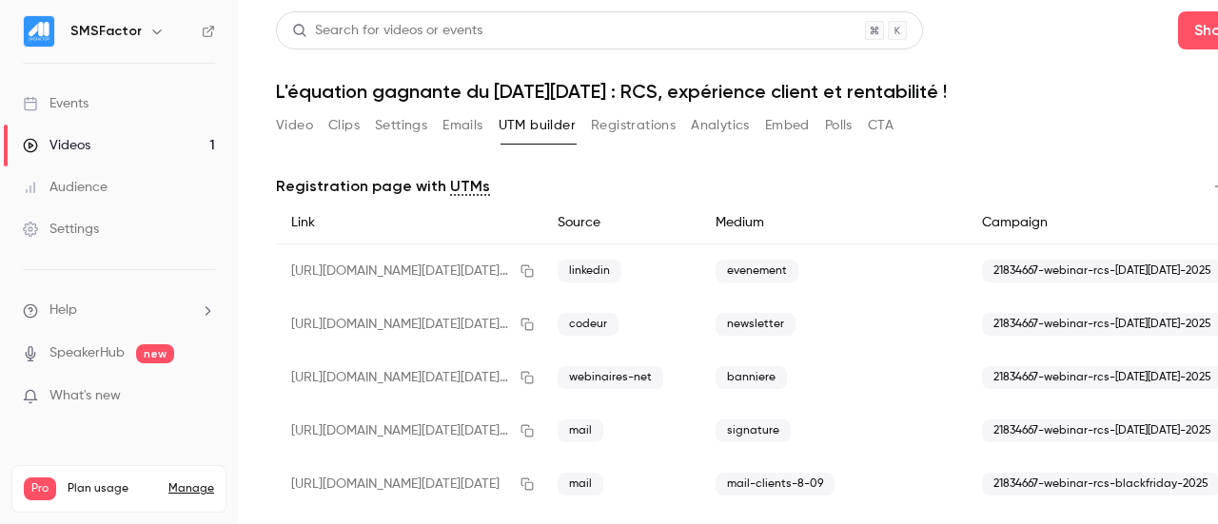
click at [633, 128] on button "Registrations" at bounding box center [633, 125] width 85 height 30
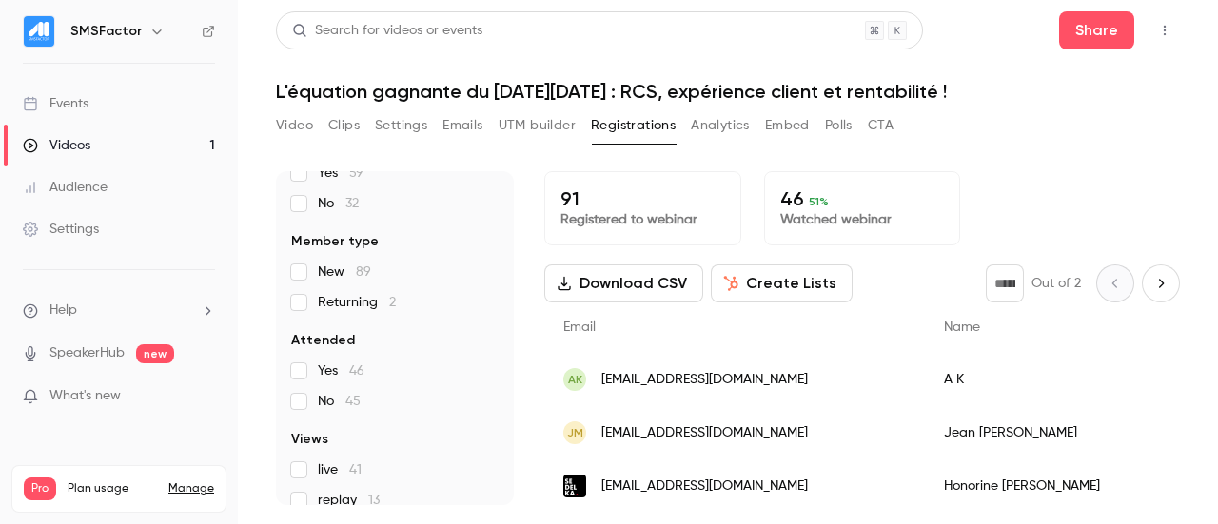
scroll to position [419, 0]
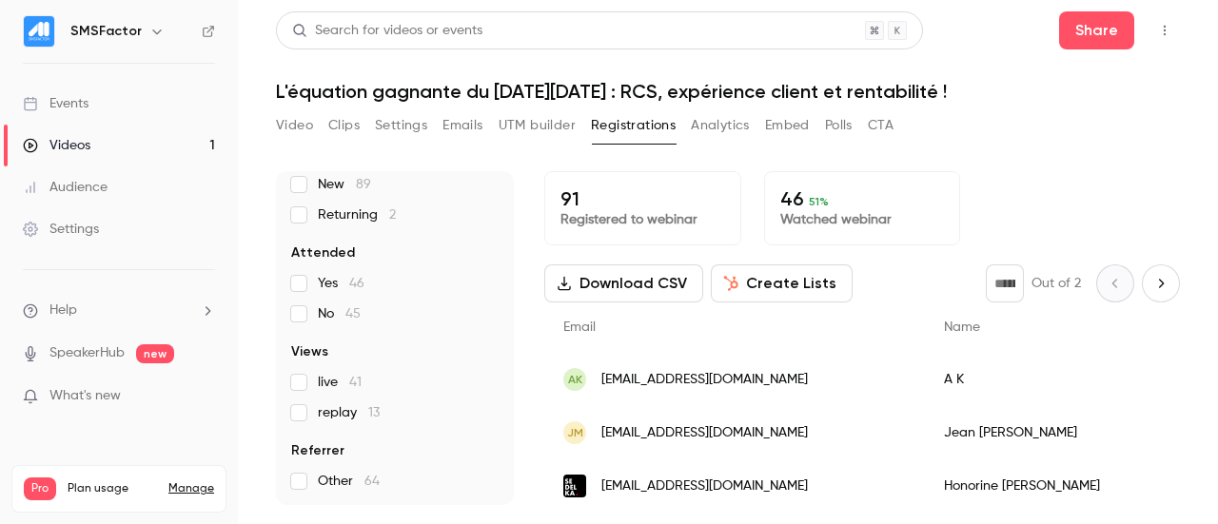
click at [334, 412] on span "replay 13" at bounding box center [349, 412] width 62 height 19
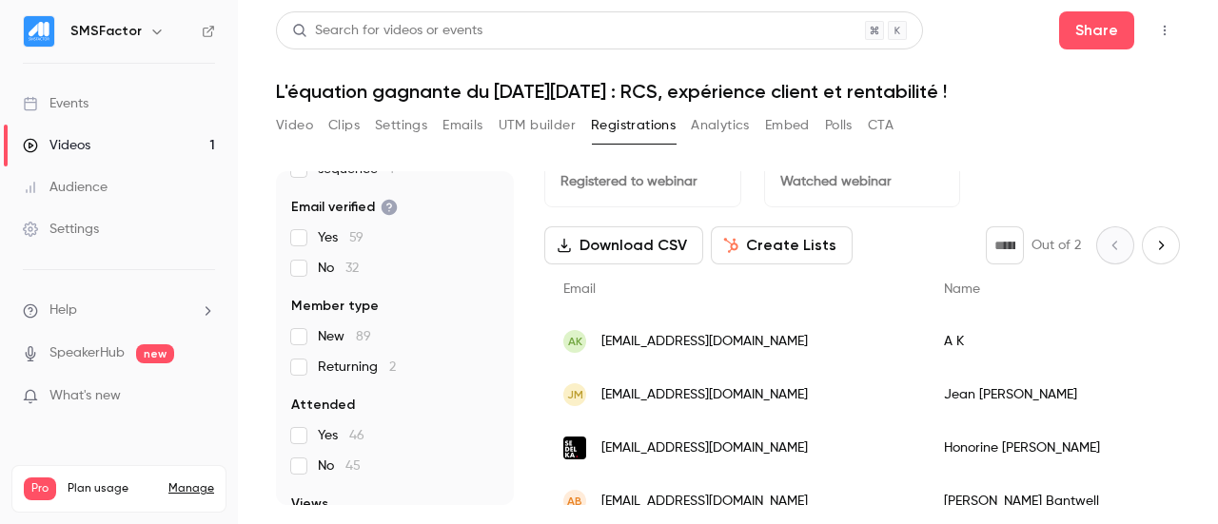
scroll to position [498, 0]
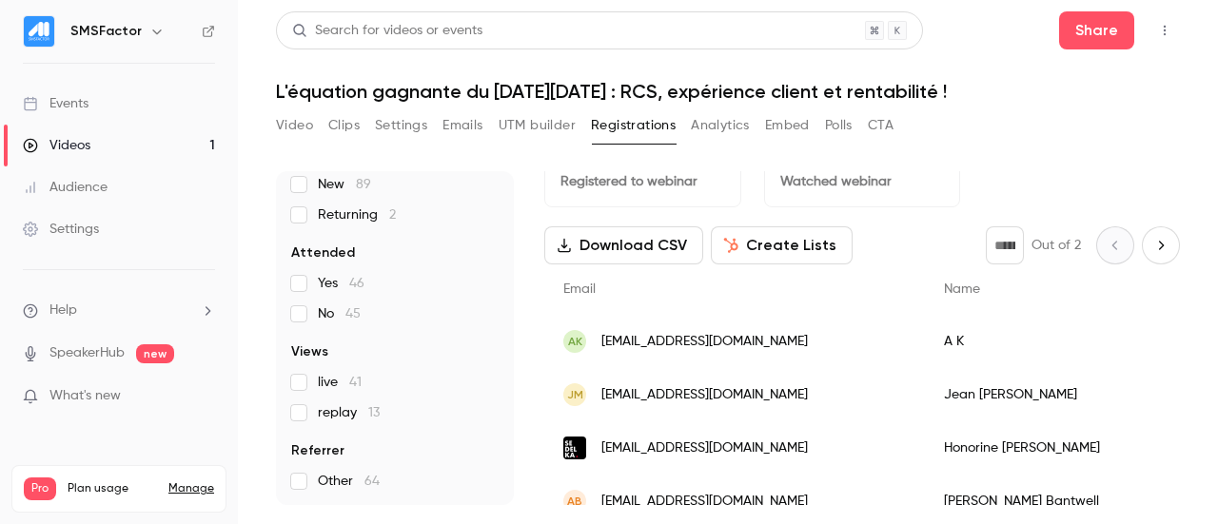
click at [289, 484] on div "91 People UTM Source mail 40 linkedin 31 site-smsfactor 7 linkedin-ads 2 codeur…" at bounding box center [395, 338] width 238 height 334
click at [325, 418] on span "replay 13" at bounding box center [349, 412] width 62 height 19
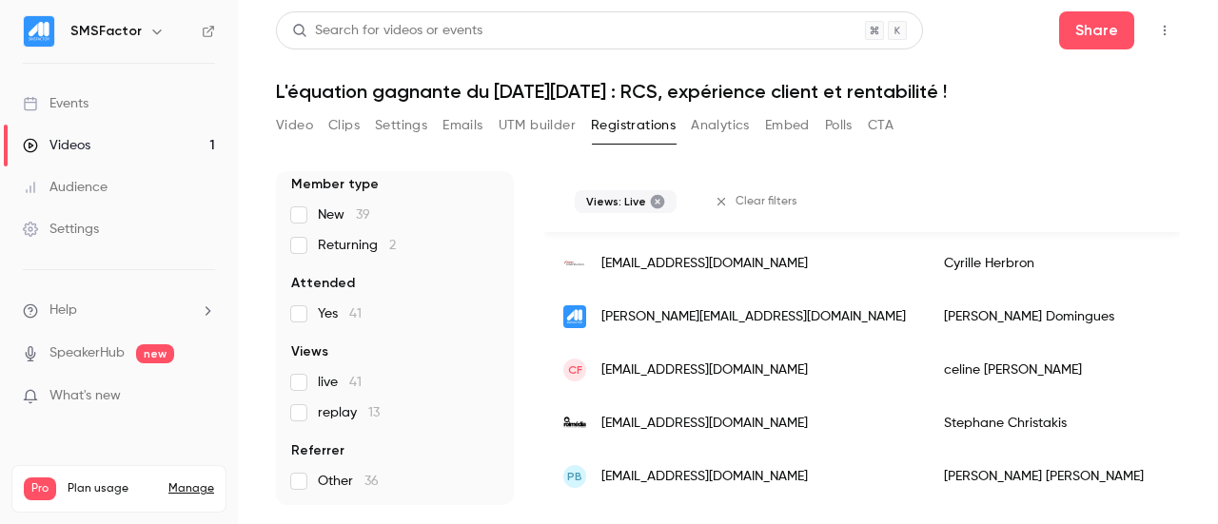
scroll to position [767, 0]
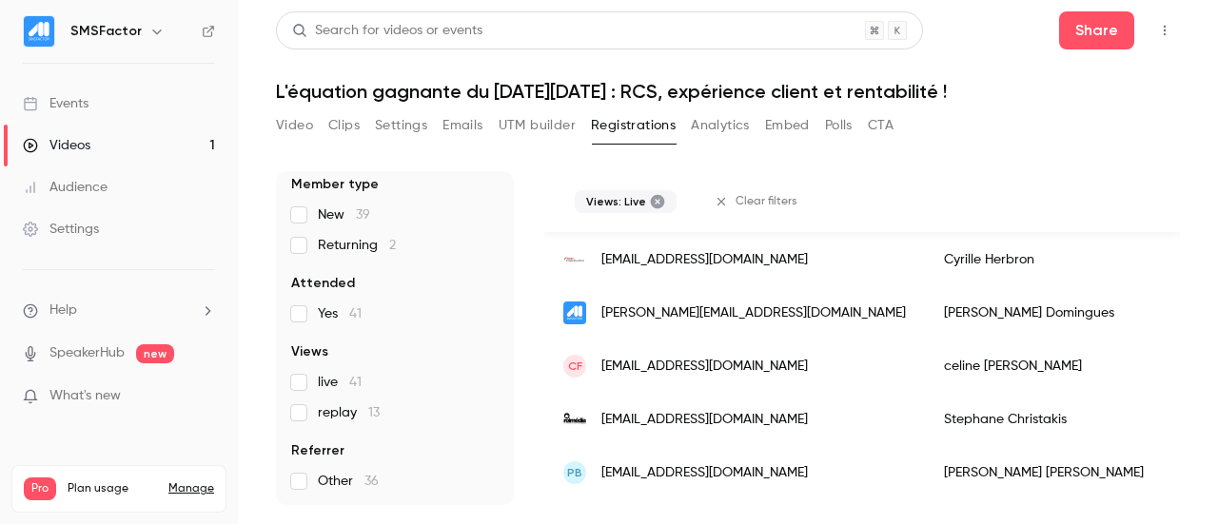
click at [703, 125] on button "Analytics" at bounding box center [720, 125] width 59 height 30
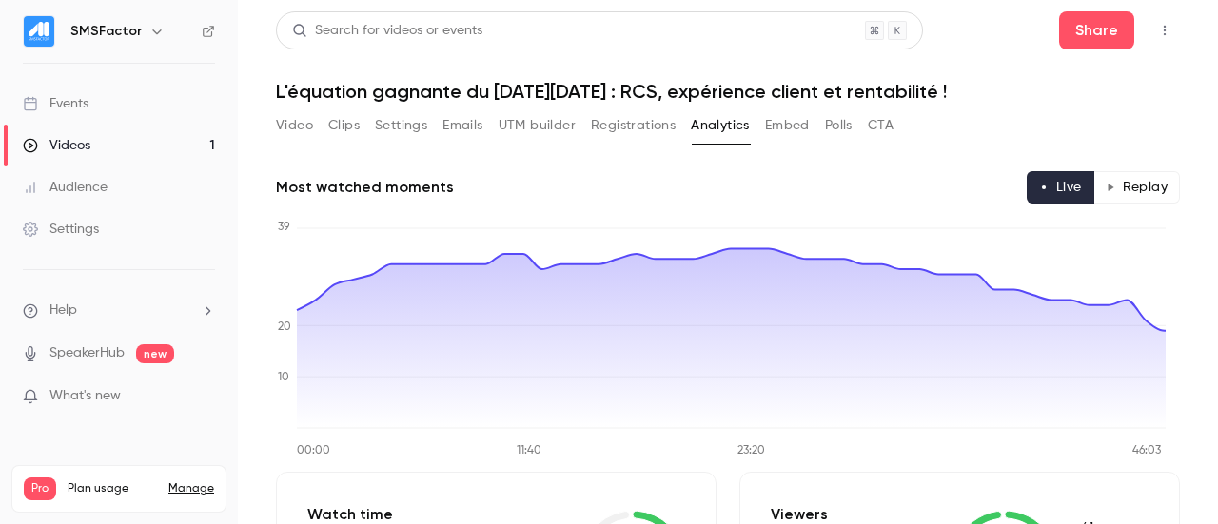
click at [1108, 186] on button "Replay" at bounding box center [1136, 187] width 87 height 32
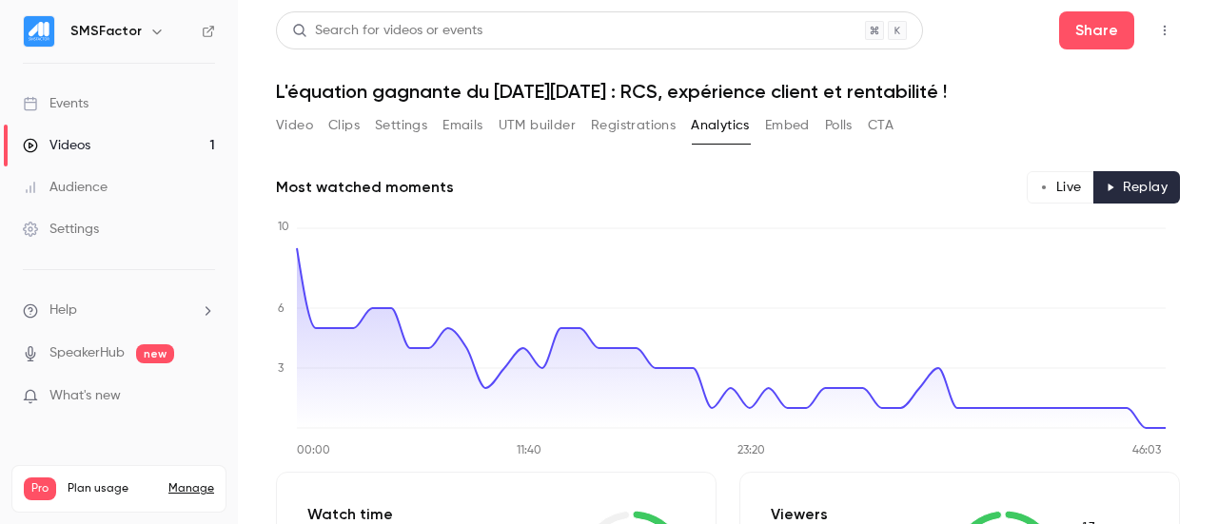
click at [1026, 182] on button "Live" at bounding box center [1060, 187] width 68 height 32
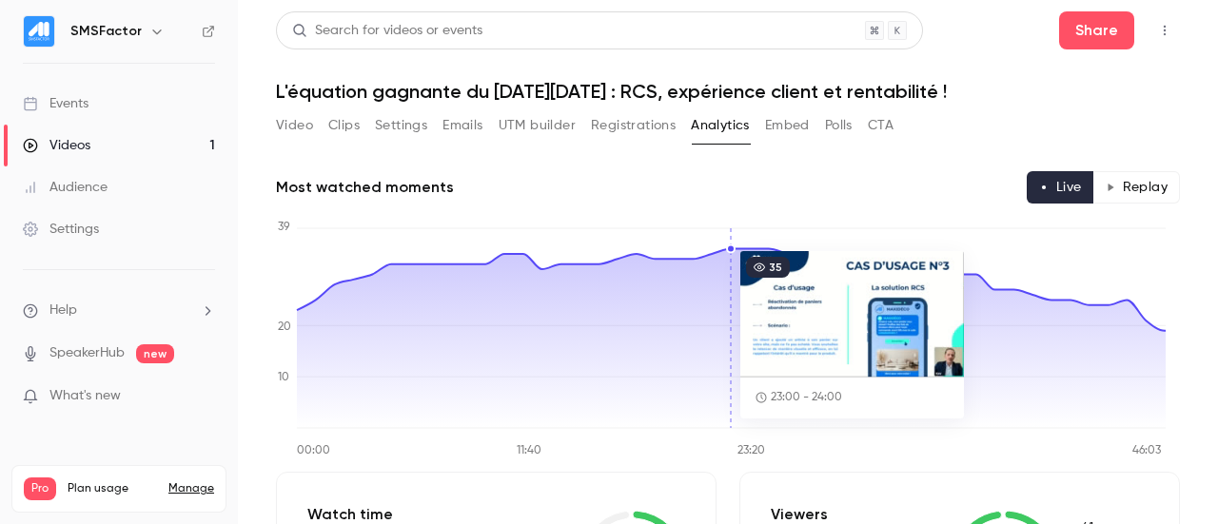
click at [733, 241] on icon "00:00 11:40 23:20 46:03 0 10 20 39" at bounding box center [720, 338] width 889 height 238
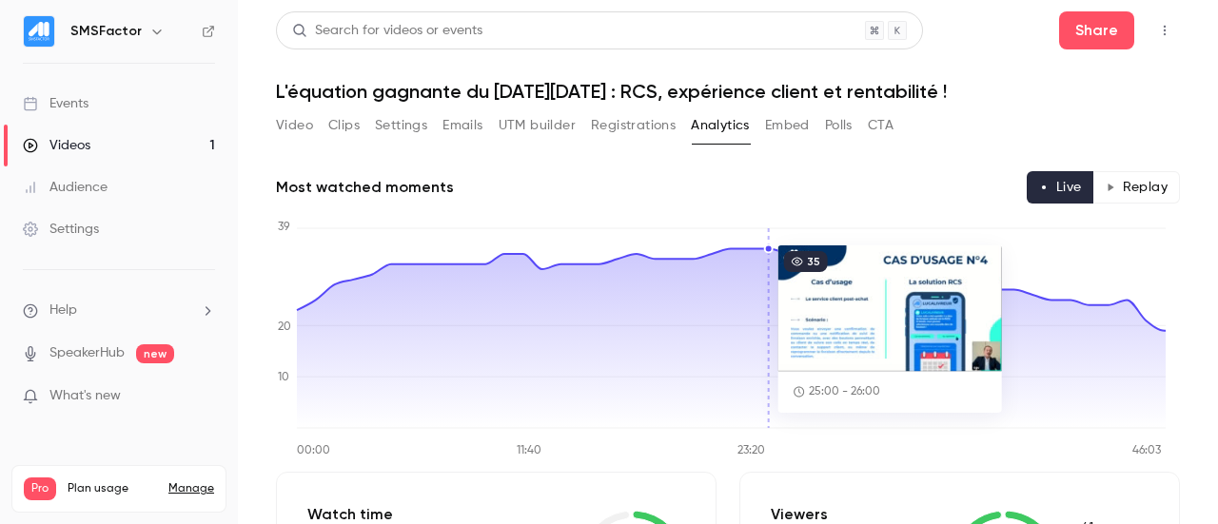
click at [772, 235] on icon "00:00 11:40 23:20 46:03 0 10 20 39" at bounding box center [720, 338] width 889 height 238
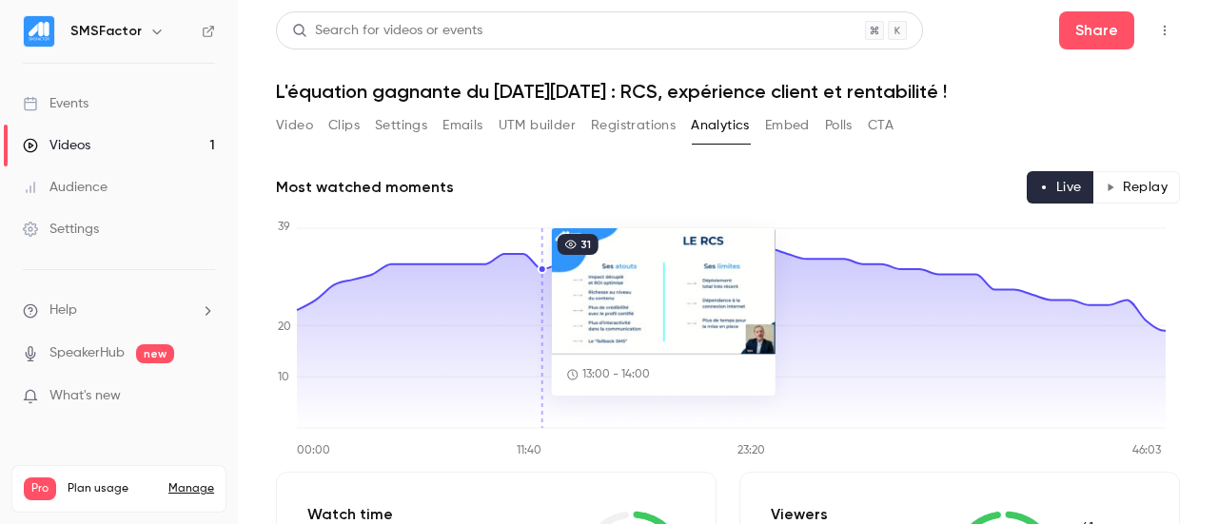
scroll to position [239, 0]
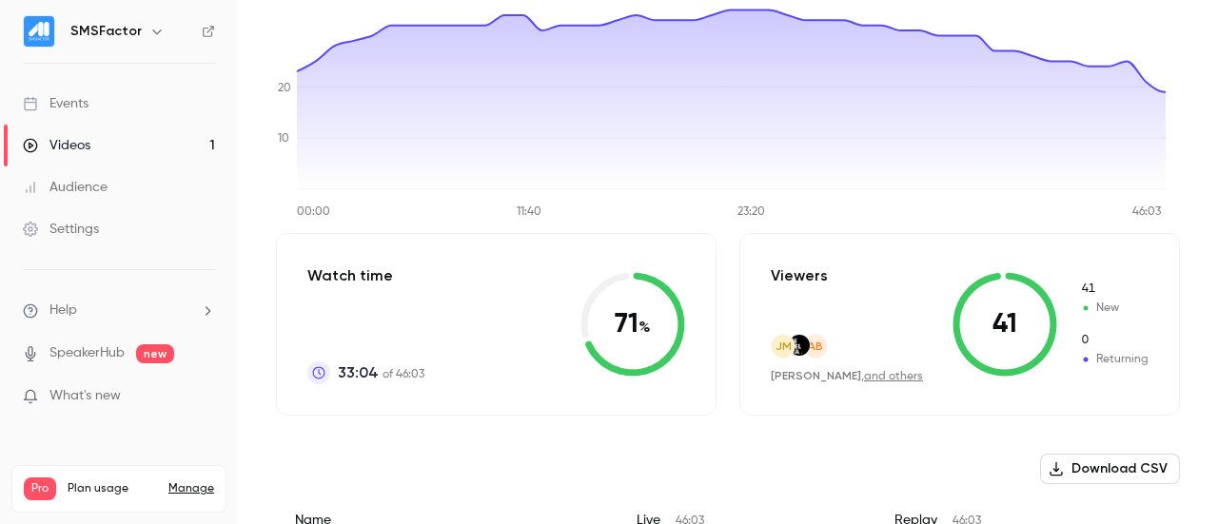
click at [644, 334] on icon at bounding box center [632, 324] width 105 height 105
click at [635, 330] on icon at bounding box center [632, 324] width 105 height 105
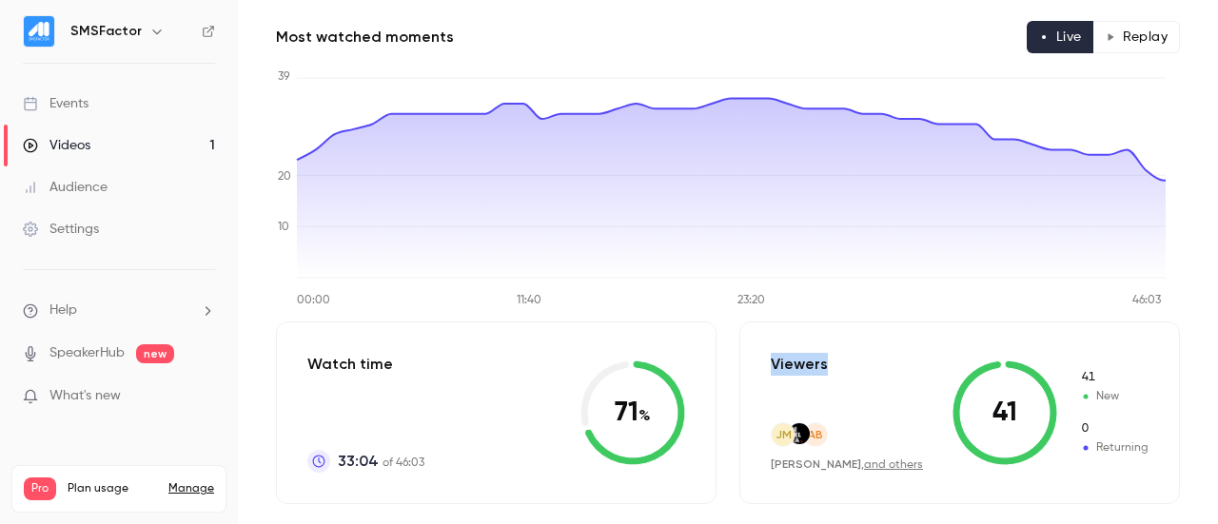
scroll to position [0, 0]
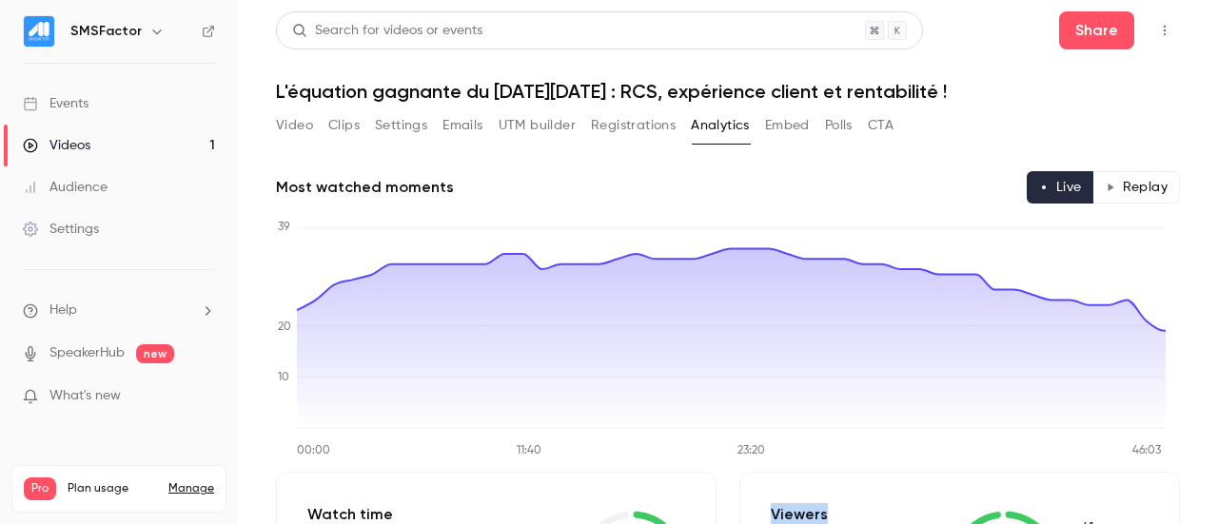
click at [778, 127] on button "Embed" at bounding box center [787, 125] width 45 height 30
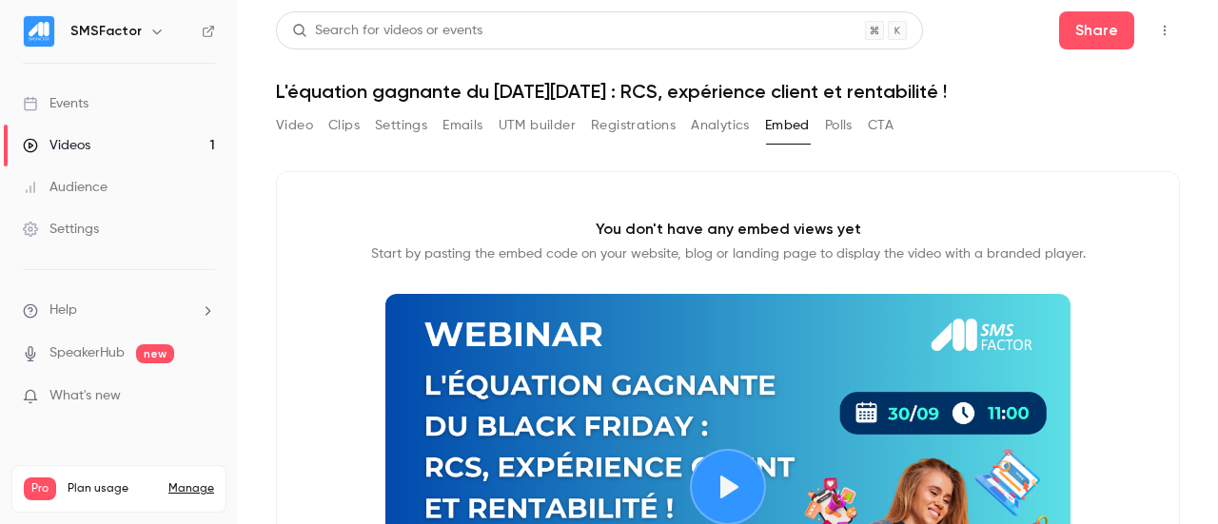
click at [845, 121] on button "Polls" at bounding box center [839, 125] width 28 height 30
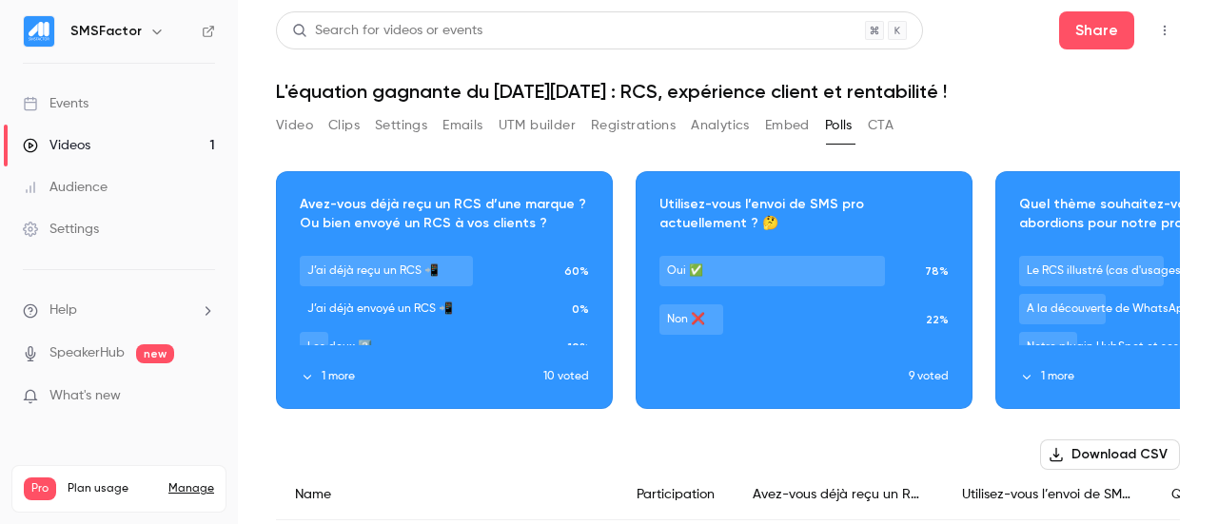
click at [639, 140] on button "Registrations" at bounding box center [633, 125] width 85 height 30
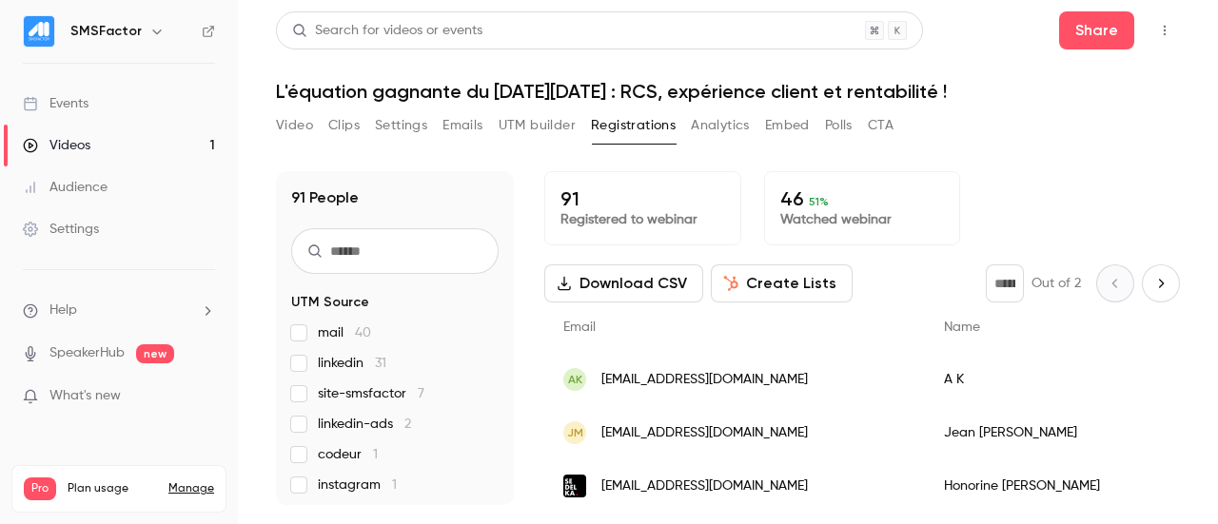
click at [691, 132] on button "Analytics" at bounding box center [720, 125] width 59 height 30
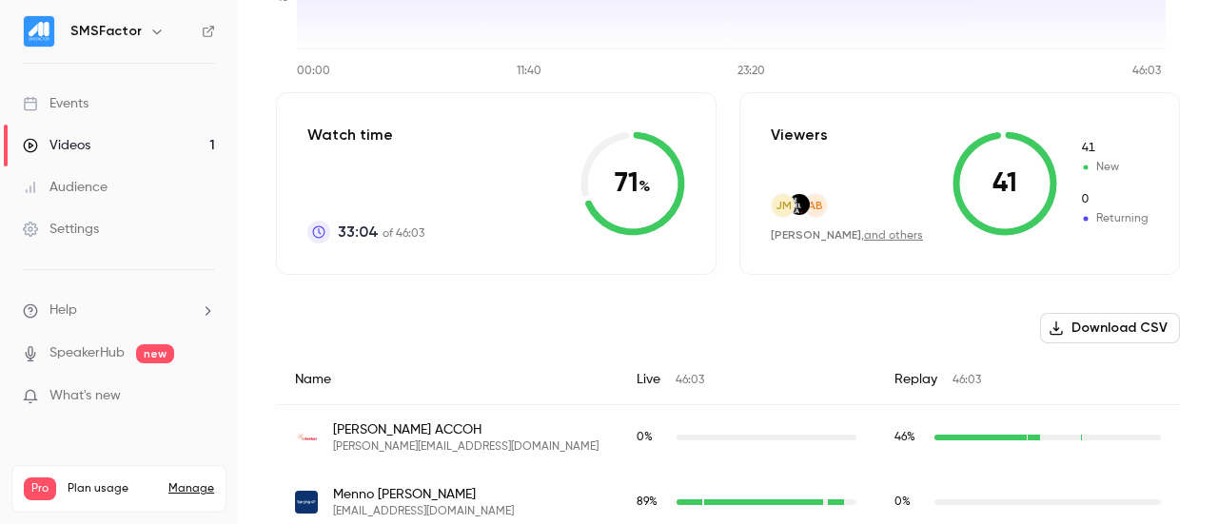
scroll to position [380, 0]
click at [356, 220] on span "33:04" at bounding box center [358, 231] width 41 height 23
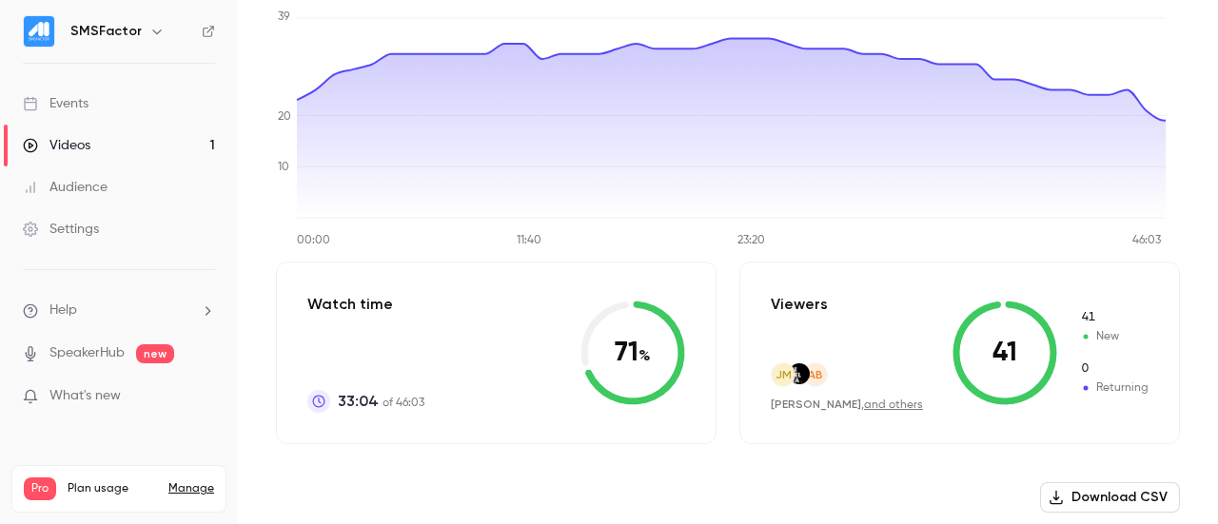
scroll to position [0, 0]
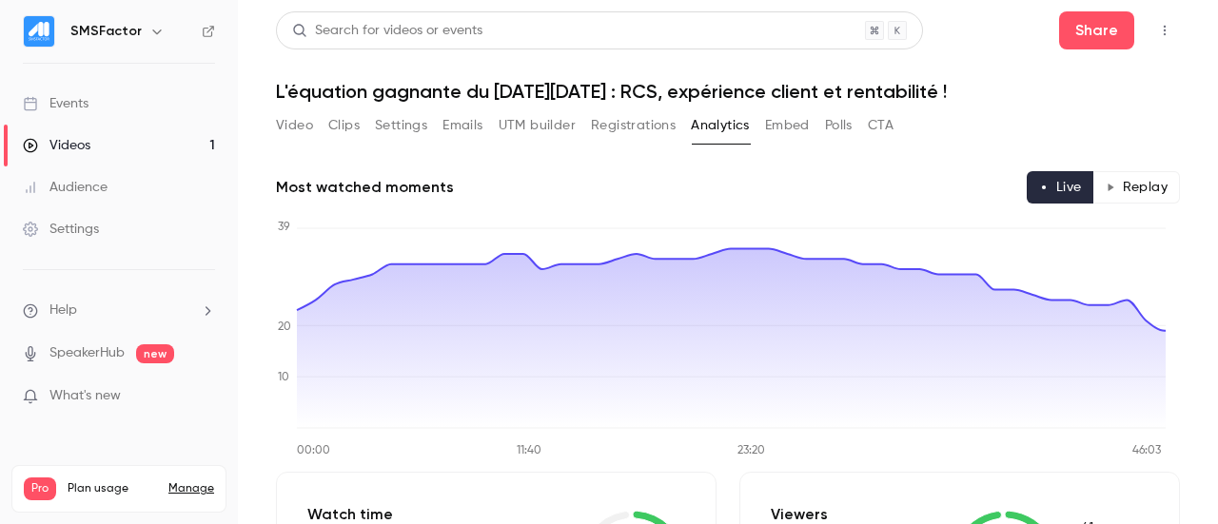
click at [843, 127] on button "Polls" at bounding box center [839, 125] width 28 height 30
